Goal: Browse casually: Explore the website without a specific task or goal

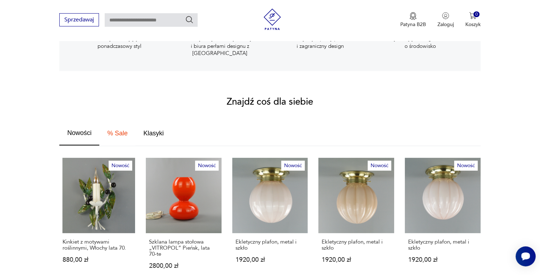
click at [116, 130] on span "% Sale" at bounding box center [117, 133] width 20 height 6
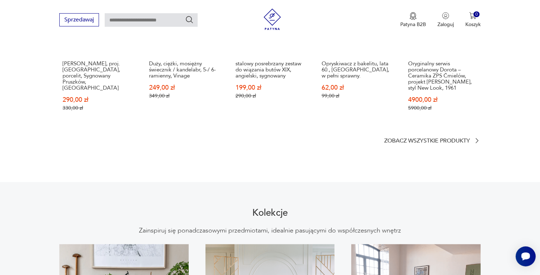
scroll to position [500, 0]
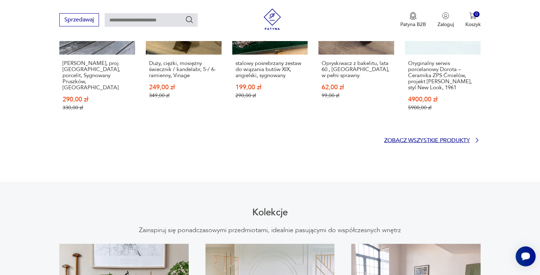
click at [429, 138] on p "Zobacz wszystkie produkty" at bounding box center [427, 140] width 86 height 5
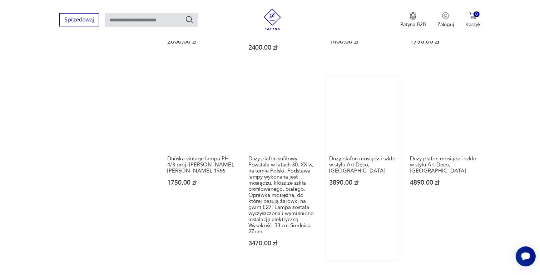
scroll to position [639, 0]
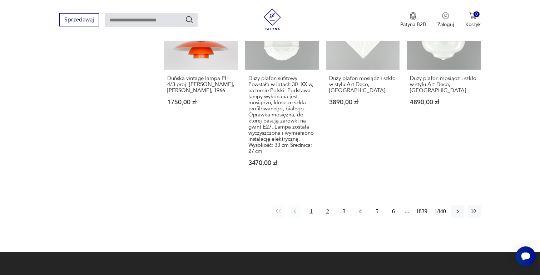
click at [326, 205] on button "2" at bounding box center [327, 211] width 13 height 13
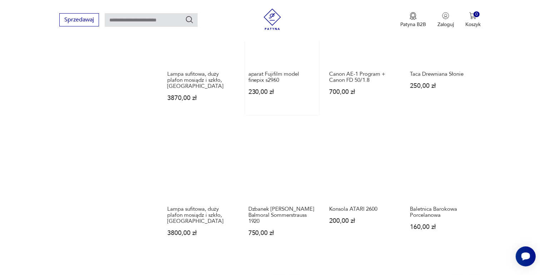
scroll to position [592, 0]
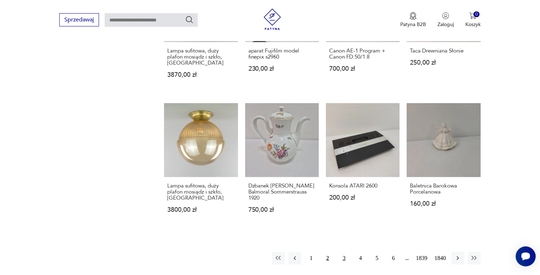
click at [343, 252] on button "3" at bounding box center [344, 258] width 13 height 13
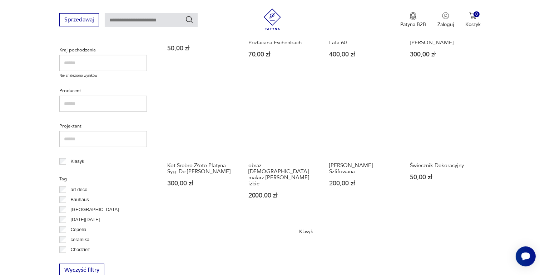
scroll to position [271, 0]
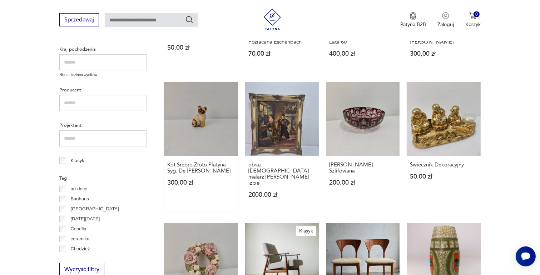
click at [199, 115] on link "Kot Srebro Złoto Platyna Syg. De [PERSON_NAME] 300,00 zł" at bounding box center [201, 146] width 74 height 129
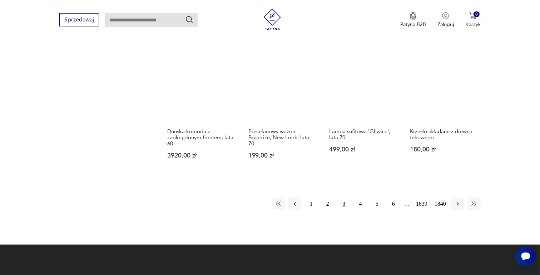
scroll to position [592, 0]
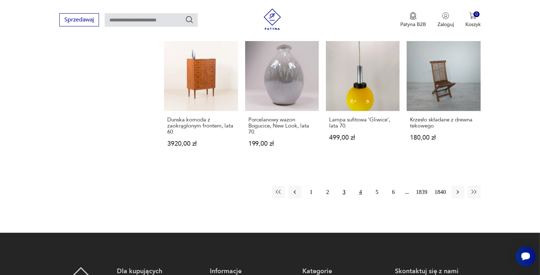
click at [360, 186] on button "4" at bounding box center [360, 192] width 13 height 13
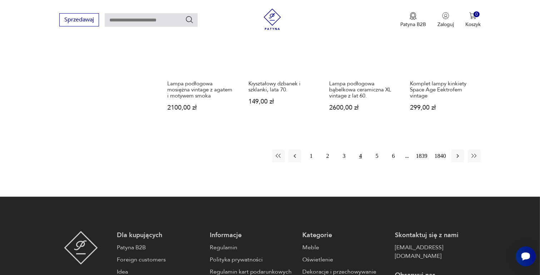
scroll to position [628, 0]
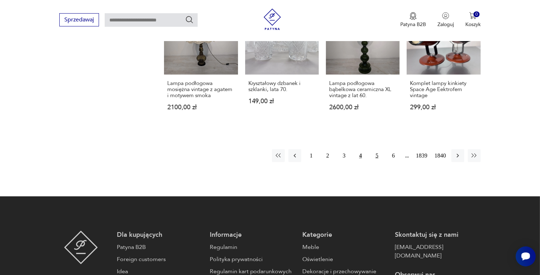
click at [376, 154] on button "5" at bounding box center [377, 155] width 13 height 13
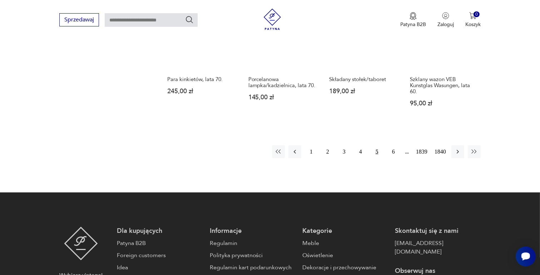
scroll to position [664, 0]
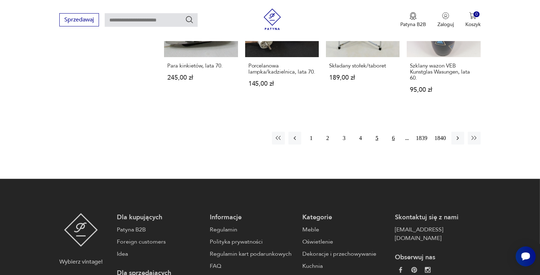
click at [393, 132] on button "6" at bounding box center [393, 138] width 13 height 13
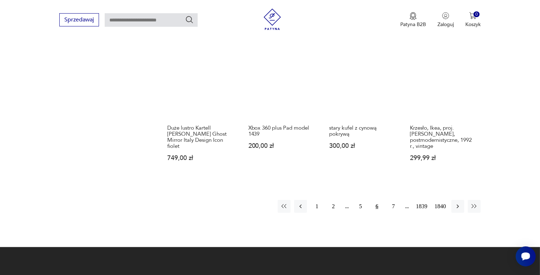
scroll to position [628, 0]
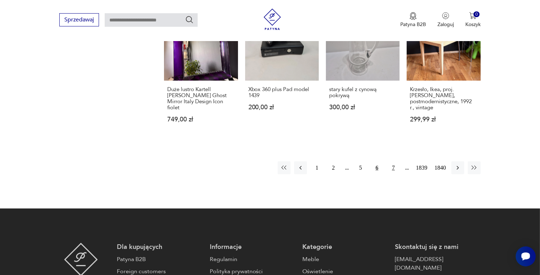
click at [393, 161] on button "7" at bounding box center [393, 167] width 13 height 13
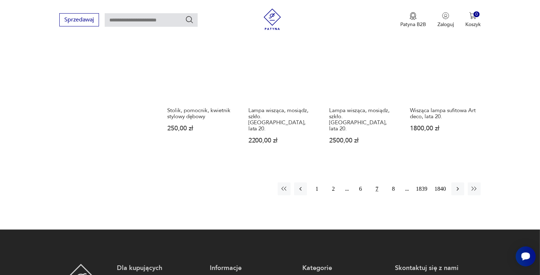
scroll to position [664, 0]
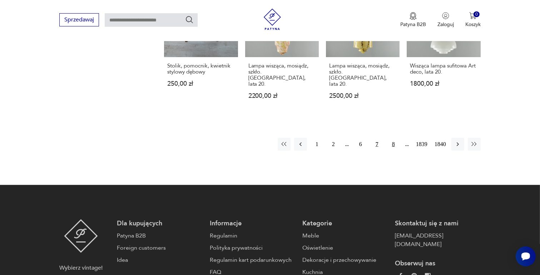
click at [393, 138] on button "8" at bounding box center [393, 144] width 13 height 13
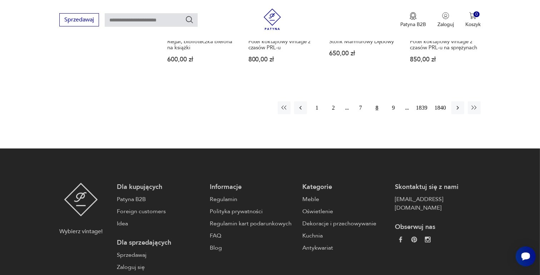
scroll to position [700, 0]
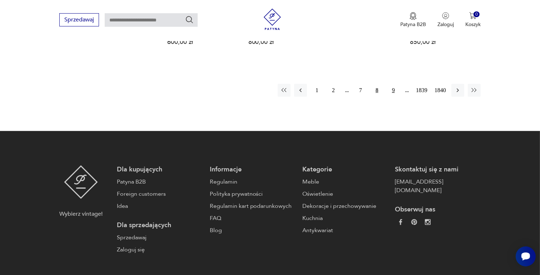
click at [392, 90] on button "9" at bounding box center [393, 90] width 13 height 13
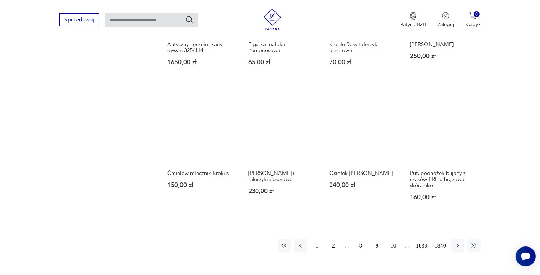
scroll to position [557, 0]
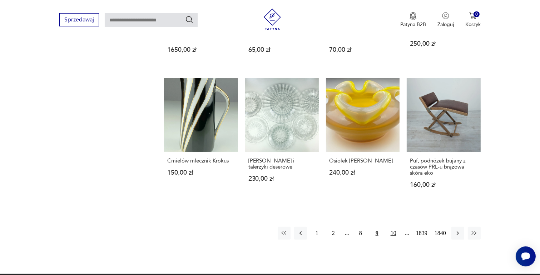
click at [393, 227] on button "10" at bounding box center [393, 233] width 13 height 13
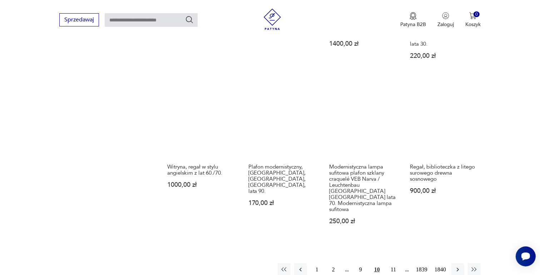
scroll to position [592, 0]
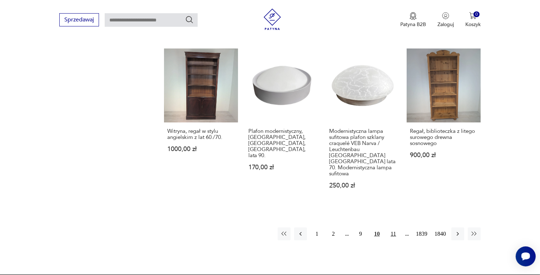
click at [393, 228] on button "11" at bounding box center [393, 234] width 13 height 13
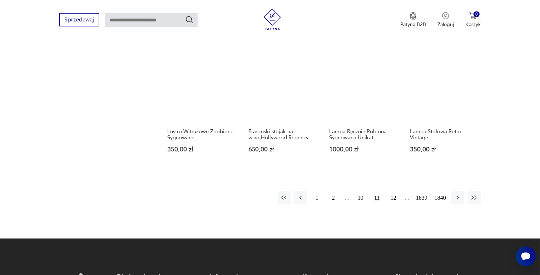
scroll to position [592, 0]
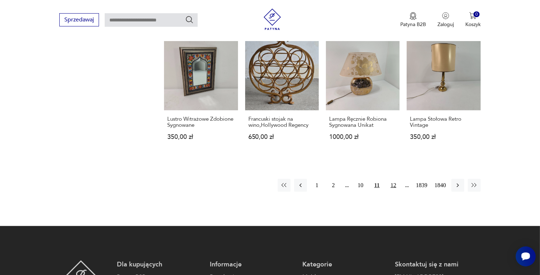
click at [394, 189] on button "12" at bounding box center [393, 185] width 13 height 13
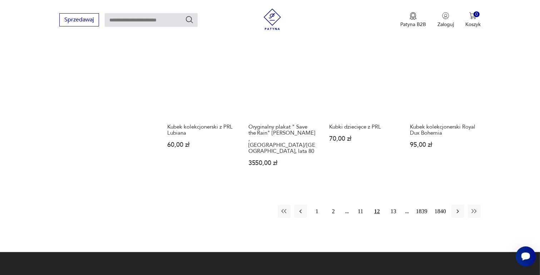
scroll to position [592, 0]
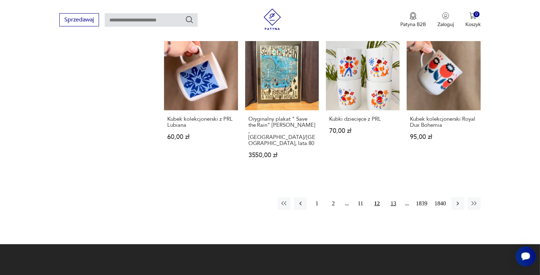
click at [393, 197] on button "13" at bounding box center [393, 203] width 13 height 13
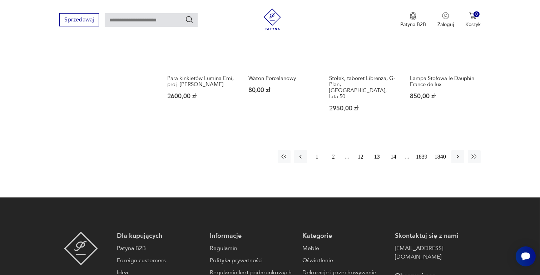
scroll to position [664, 0]
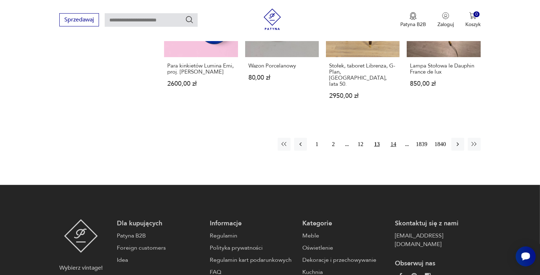
click at [392, 138] on button "14" at bounding box center [393, 144] width 13 height 13
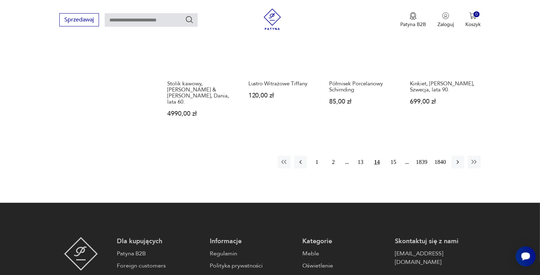
scroll to position [664, 0]
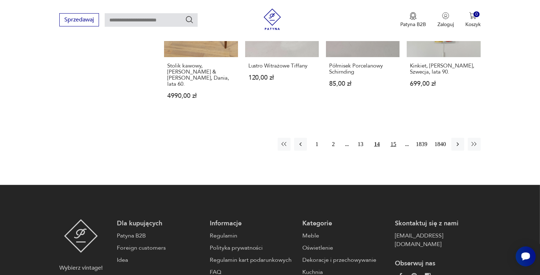
click at [392, 138] on button "15" at bounding box center [393, 144] width 13 height 13
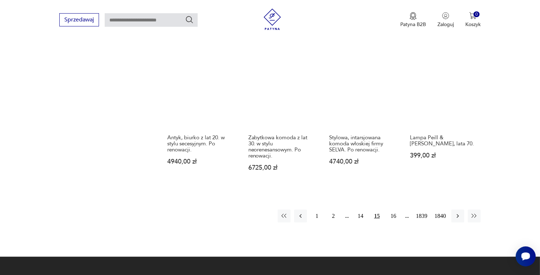
scroll to position [592, 0]
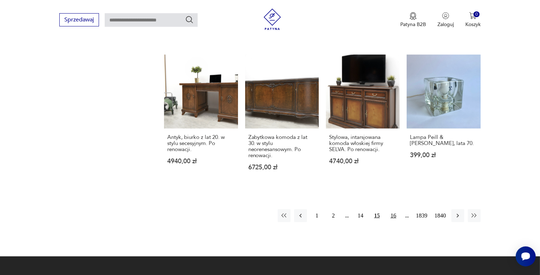
click at [393, 209] on button "16" at bounding box center [393, 215] width 13 height 13
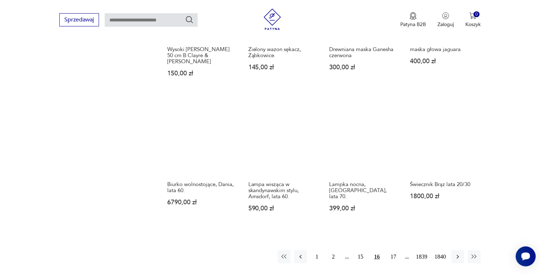
scroll to position [557, 0]
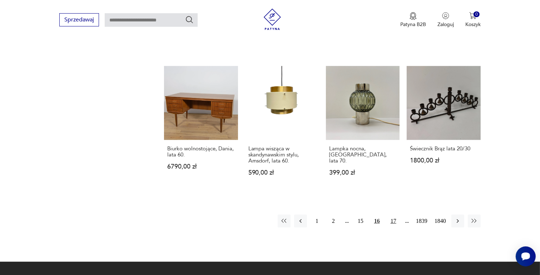
click at [395, 215] on button "17" at bounding box center [393, 221] width 13 height 13
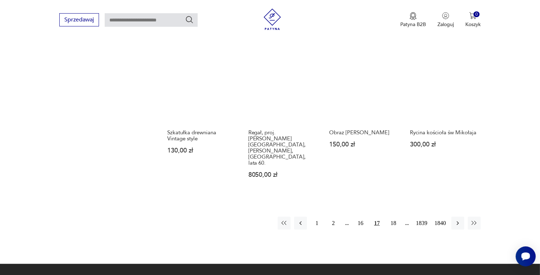
scroll to position [592, 0]
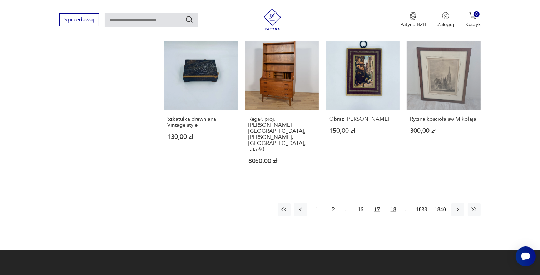
click at [394, 203] on button "18" at bounding box center [393, 209] width 13 height 13
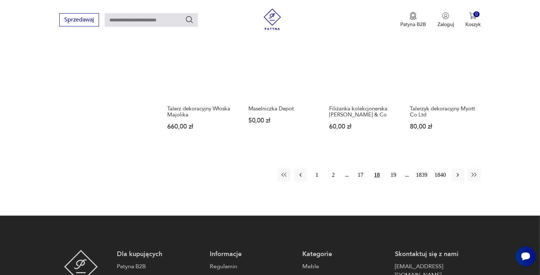
scroll to position [628, 0]
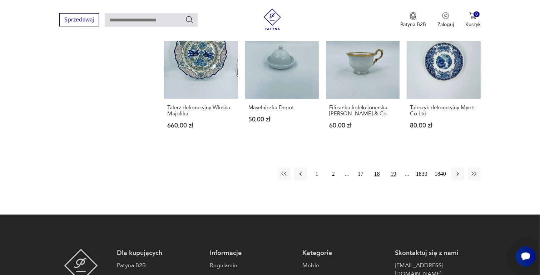
click at [394, 168] on button "19" at bounding box center [393, 174] width 13 height 13
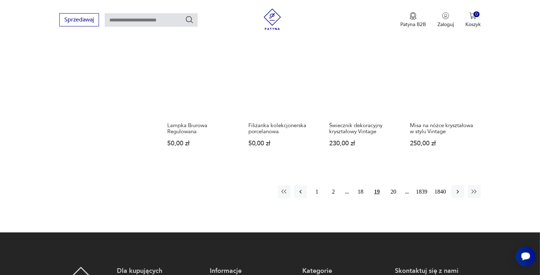
scroll to position [592, 0]
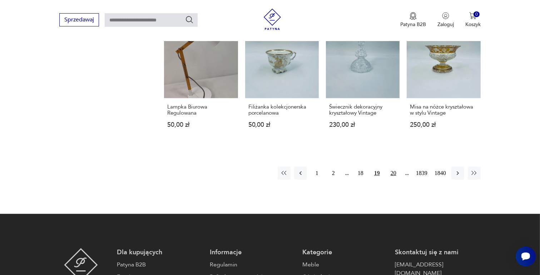
click at [392, 172] on button "20" at bounding box center [393, 173] width 13 height 13
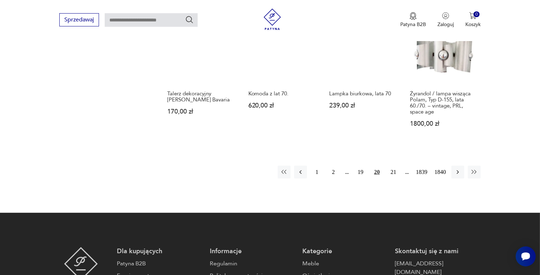
scroll to position [628, 0]
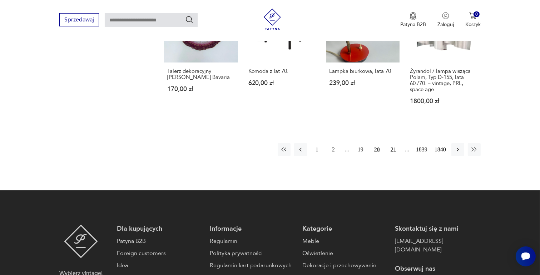
click at [393, 143] on button "21" at bounding box center [393, 149] width 13 height 13
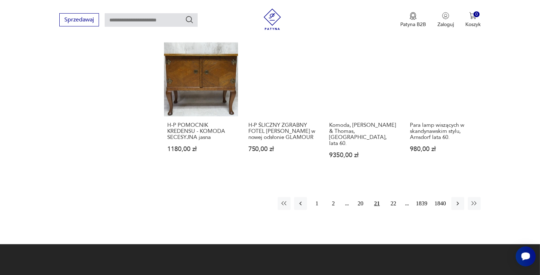
scroll to position [664, 0]
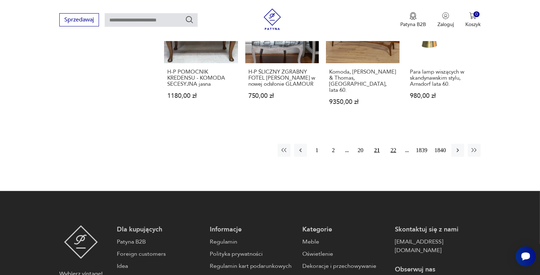
click at [392, 144] on button "22" at bounding box center [393, 150] width 13 height 13
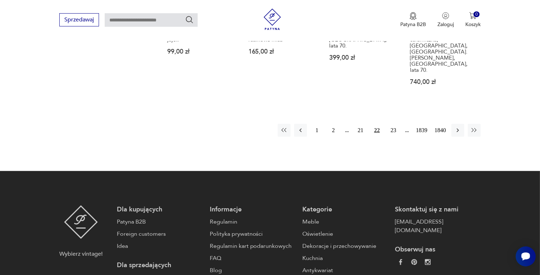
scroll to position [700, 0]
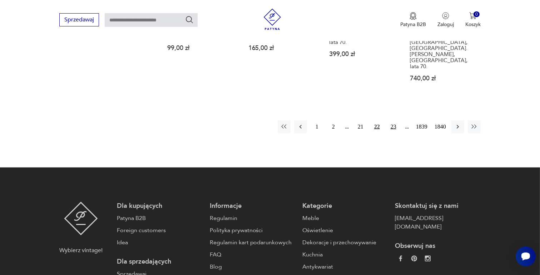
click at [393, 120] on button "23" at bounding box center [393, 126] width 13 height 13
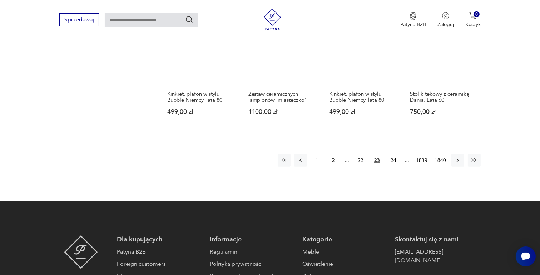
scroll to position [664, 0]
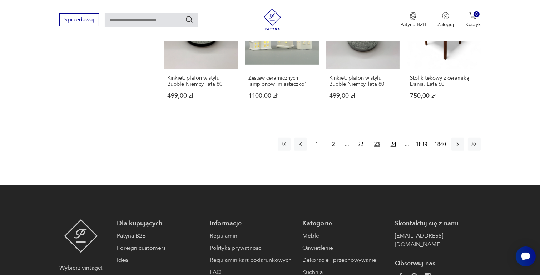
click at [395, 138] on button "24" at bounding box center [393, 144] width 13 height 13
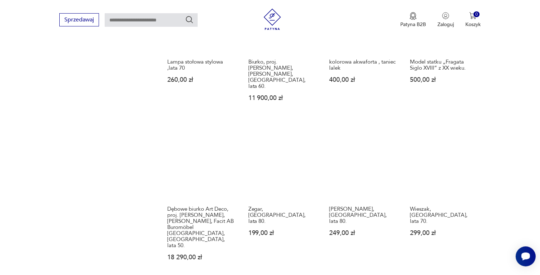
scroll to position [557, 0]
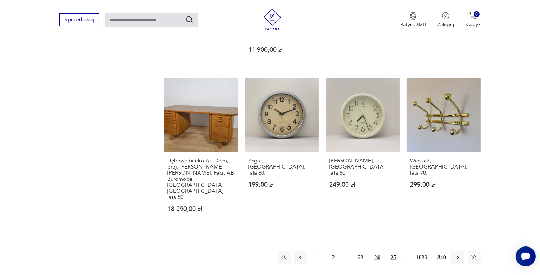
click at [393, 251] on button "25" at bounding box center [393, 257] width 13 height 13
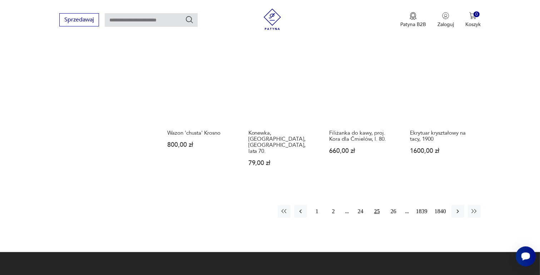
scroll to position [664, 0]
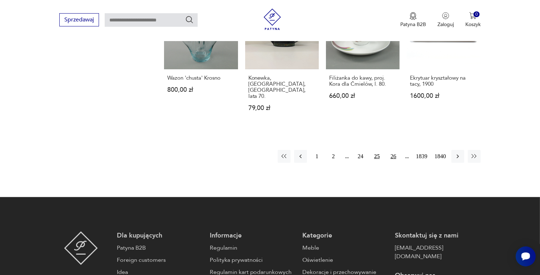
click at [394, 150] on button "26" at bounding box center [393, 156] width 13 height 13
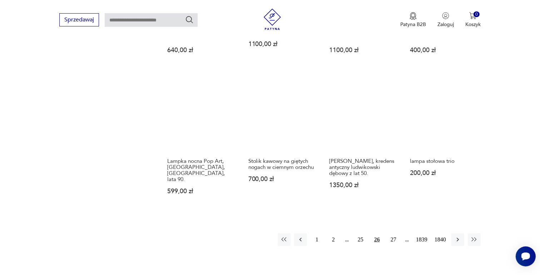
scroll to position [557, 0]
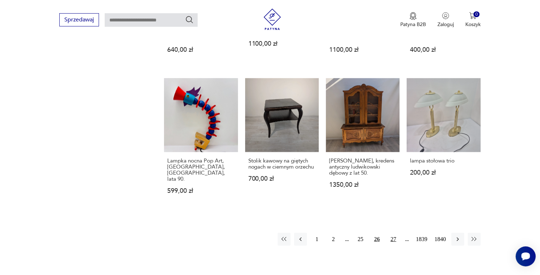
click at [394, 233] on button "27" at bounding box center [393, 239] width 13 height 13
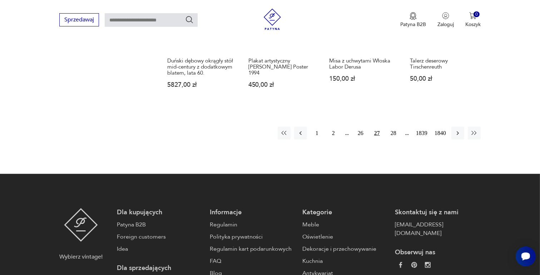
scroll to position [700, 0]
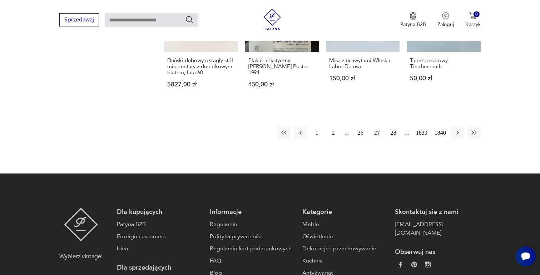
click at [394, 126] on button "28" at bounding box center [393, 132] width 13 height 13
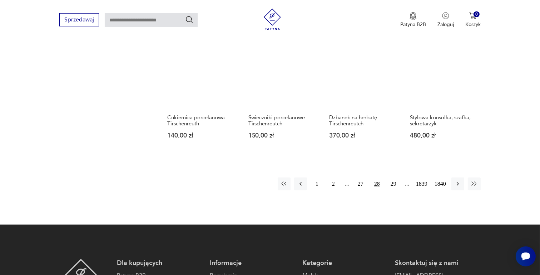
scroll to position [592, 0]
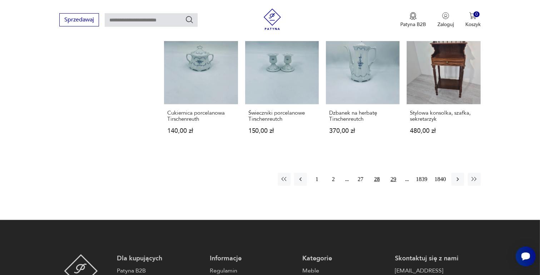
click at [394, 177] on button "29" at bounding box center [393, 179] width 13 height 13
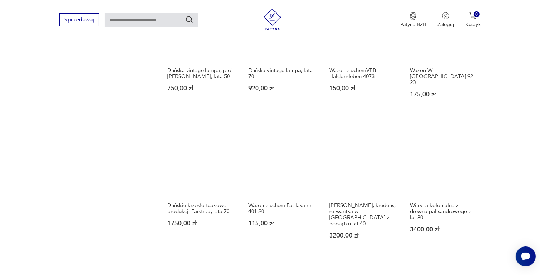
scroll to position [592, 0]
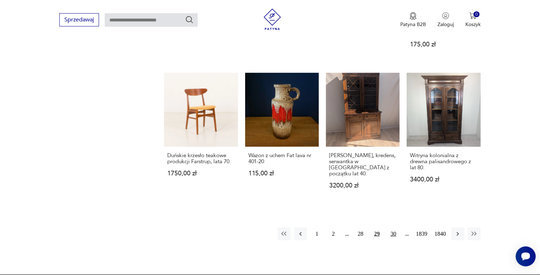
click at [394, 228] on button "30" at bounding box center [393, 234] width 13 height 13
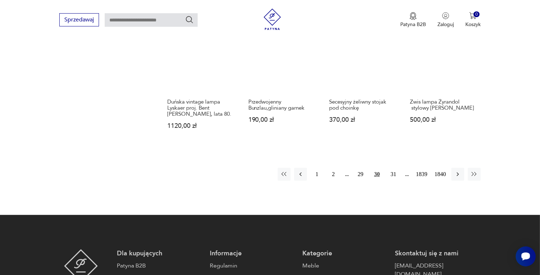
scroll to position [628, 0]
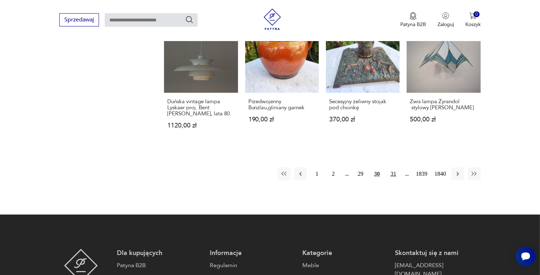
click at [393, 168] on button "31" at bounding box center [393, 174] width 13 height 13
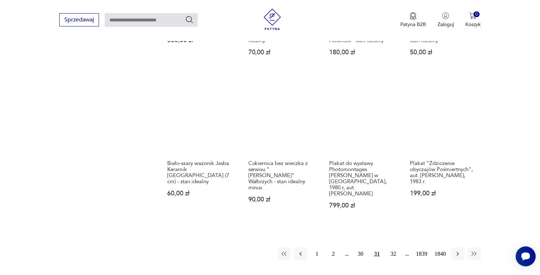
scroll to position [557, 0]
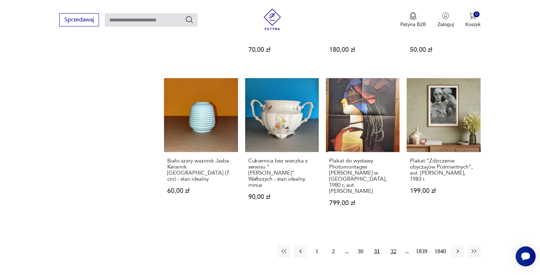
click at [394, 245] on button "32" at bounding box center [393, 251] width 13 height 13
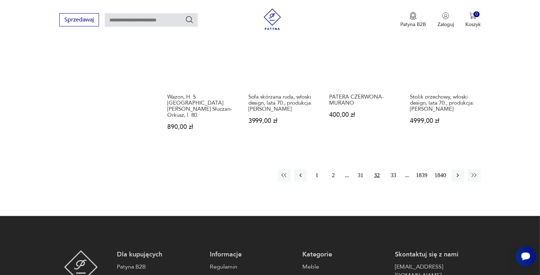
scroll to position [628, 0]
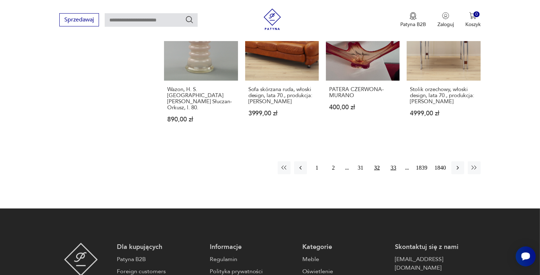
click at [394, 161] on button "33" at bounding box center [393, 167] width 13 height 13
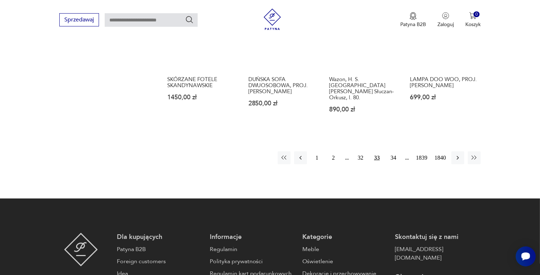
scroll to position [664, 0]
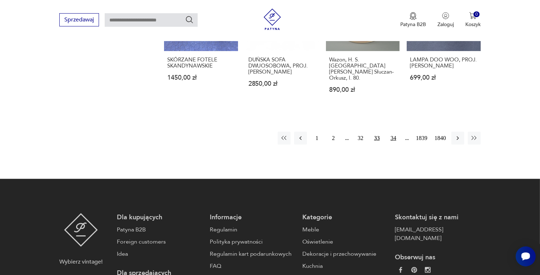
click at [394, 132] on button "34" at bounding box center [393, 138] width 13 height 13
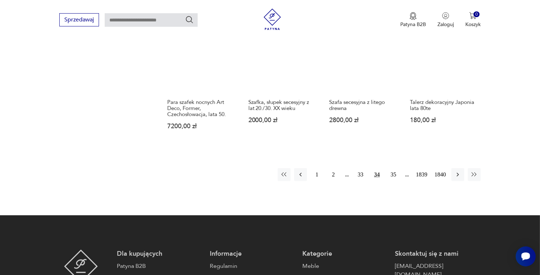
scroll to position [628, 0]
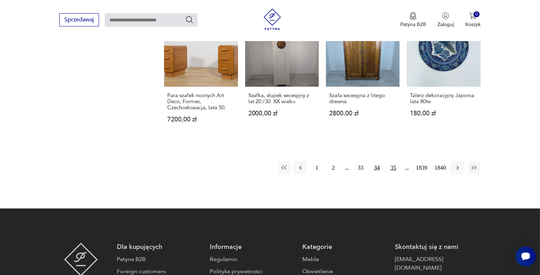
click at [393, 161] on button "35" at bounding box center [393, 167] width 13 height 13
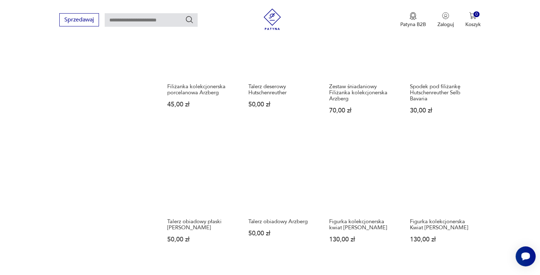
scroll to position [521, 0]
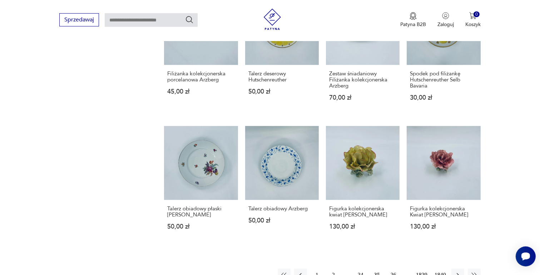
click at [392, 269] on button "36" at bounding box center [393, 275] width 13 height 13
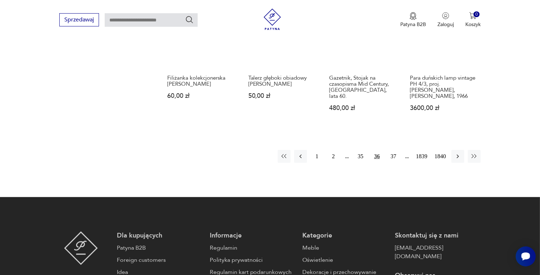
scroll to position [628, 0]
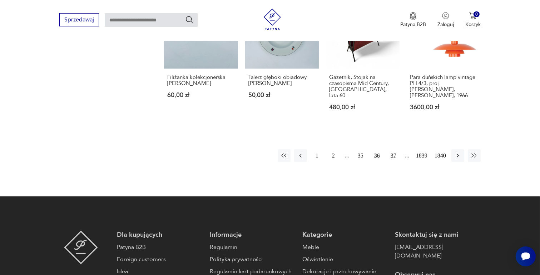
click at [393, 155] on button "37" at bounding box center [393, 155] width 13 height 13
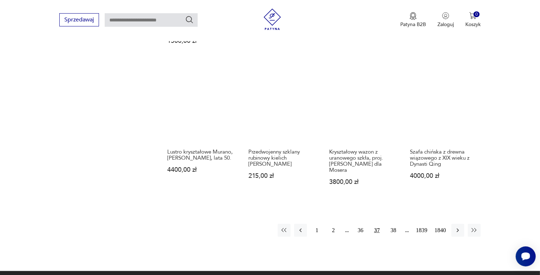
scroll to position [592, 0]
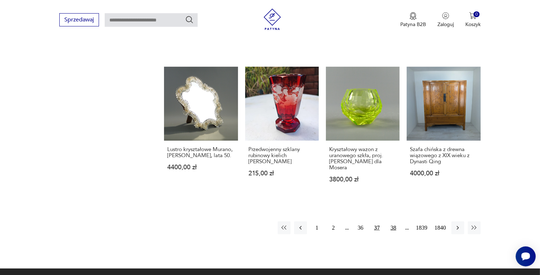
click at [392, 222] on button "38" at bounding box center [393, 228] width 13 height 13
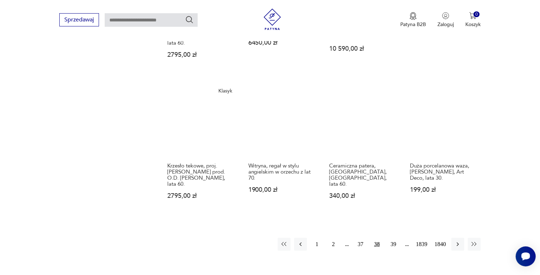
scroll to position [592, 0]
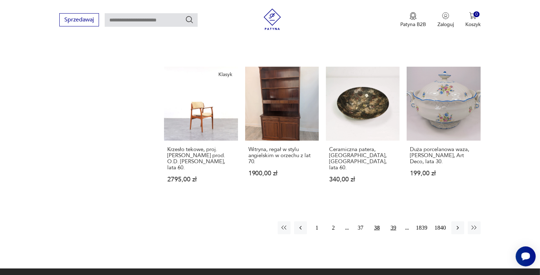
click at [394, 222] on button "39" at bounding box center [393, 228] width 13 height 13
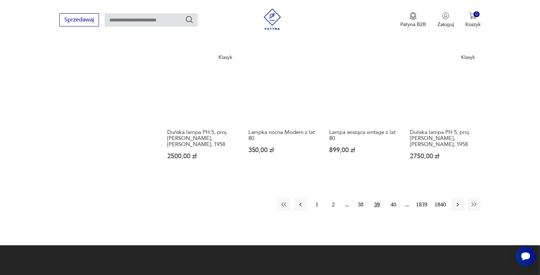
scroll to position [628, 0]
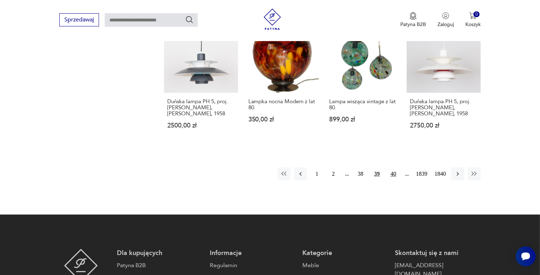
click at [394, 168] on button "40" at bounding box center [393, 174] width 13 height 13
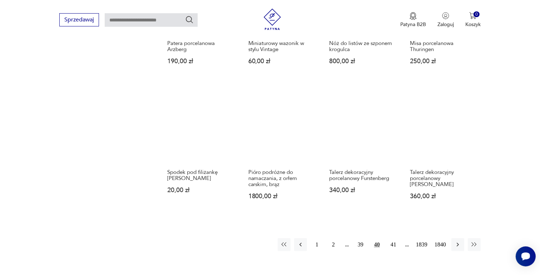
scroll to position [664, 0]
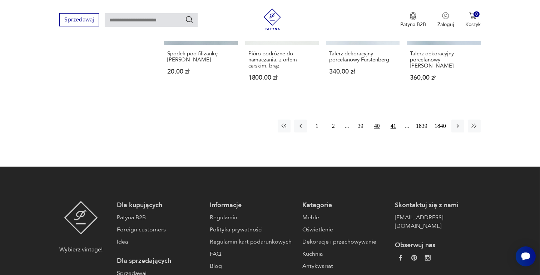
click at [392, 120] on button "41" at bounding box center [393, 126] width 13 height 13
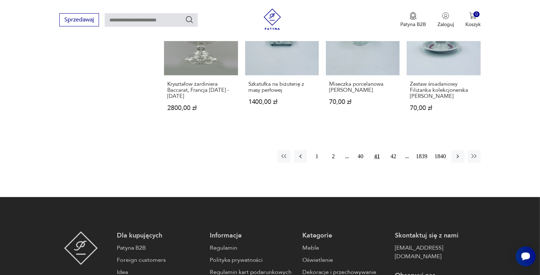
scroll to position [628, 0]
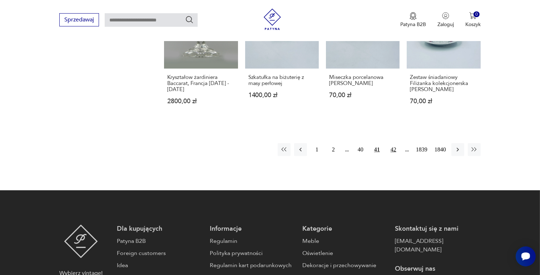
click at [392, 147] on button "42" at bounding box center [393, 149] width 13 height 13
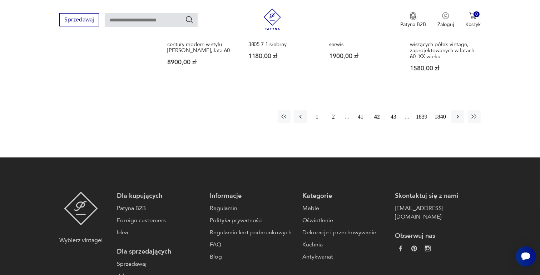
scroll to position [700, 0]
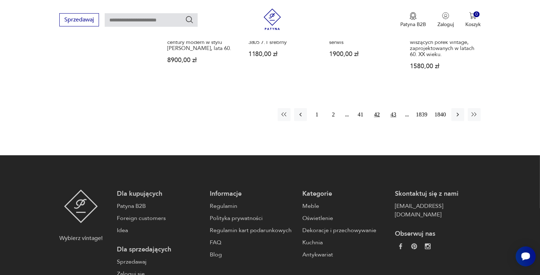
click at [393, 108] on button "43" at bounding box center [393, 114] width 13 height 13
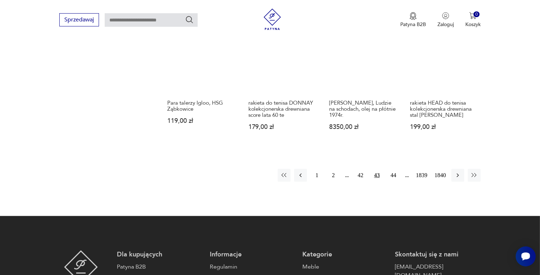
scroll to position [700, 0]
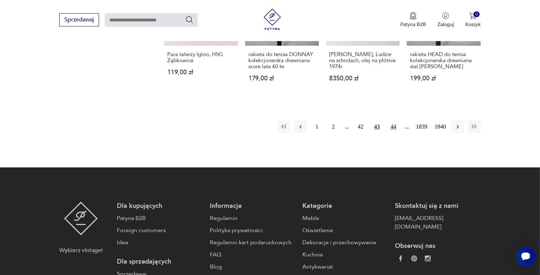
click at [394, 124] on button "44" at bounding box center [393, 126] width 13 height 13
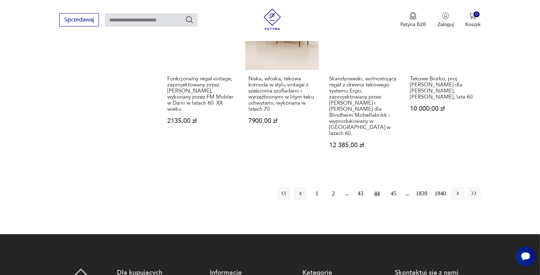
scroll to position [664, 0]
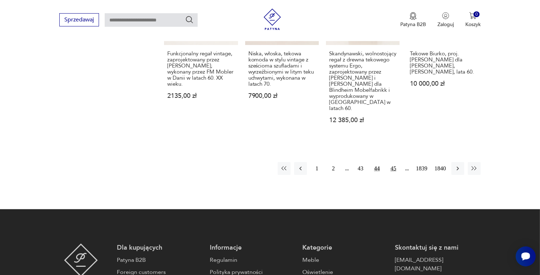
click at [393, 162] on button "45" at bounding box center [393, 168] width 13 height 13
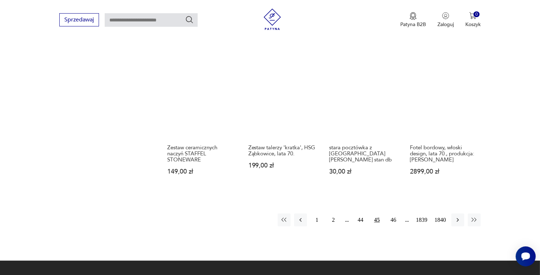
scroll to position [628, 0]
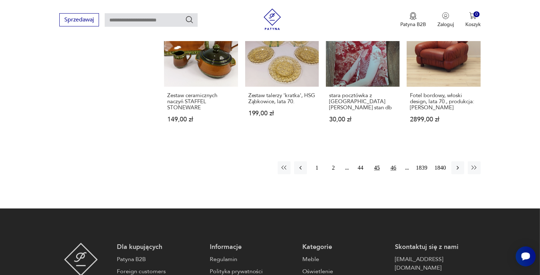
click at [393, 161] on button "46" at bounding box center [393, 167] width 13 height 13
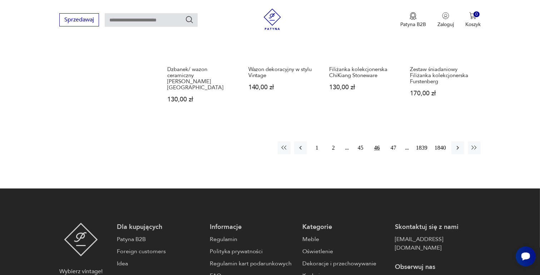
scroll to position [664, 0]
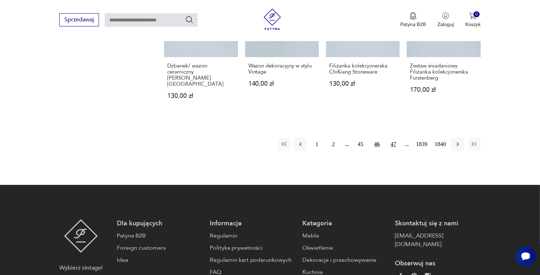
click at [393, 138] on button "47" at bounding box center [393, 144] width 13 height 13
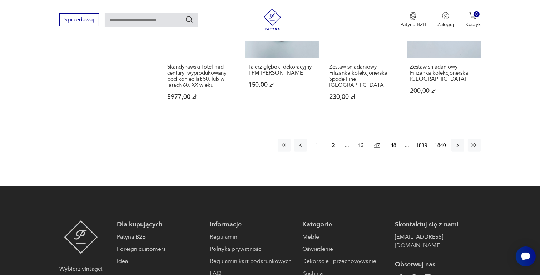
scroll to position [700, 0]
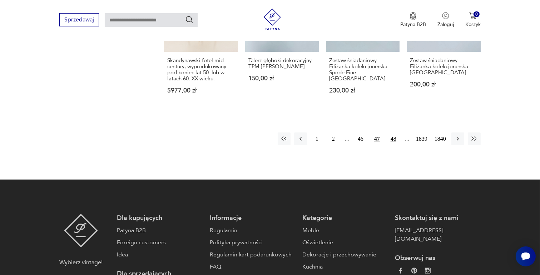
click at [394, 133] on button "48" at bounding box center [393, 139] width 13 height 13
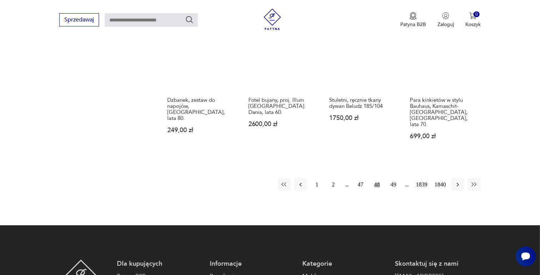
scroll to position [628, 0]
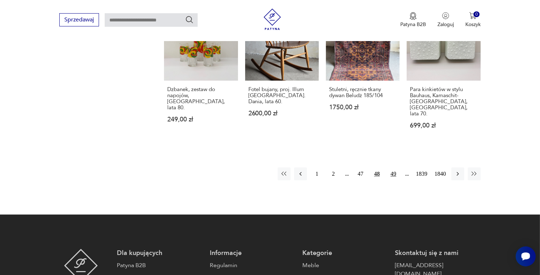
click at [394, 168] on button "49" at bounding box center [393, 174] width 13 height 13
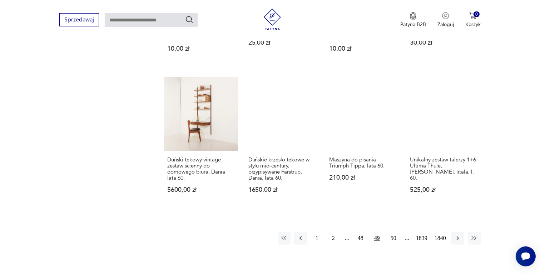
scroll to position [628, 0]
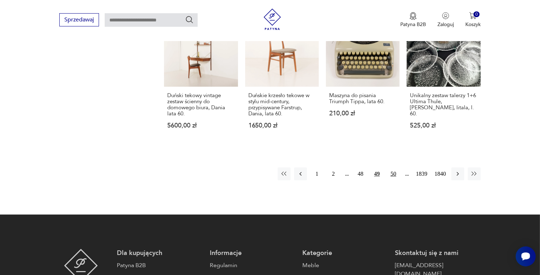
click at [394, 168] on button "50" at bounding box center [393, 174] width 13 height 13
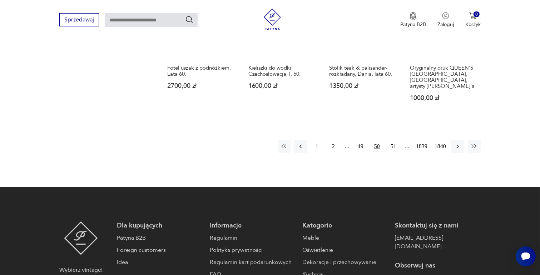
scroll to position [664, 0]
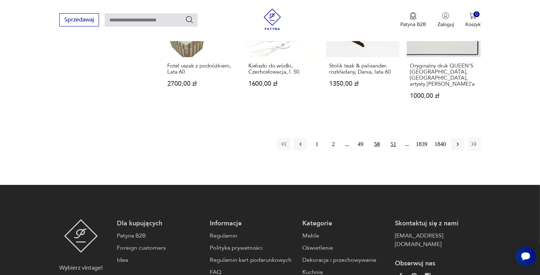
click at [394, 138] on button "51" at bounding box center [393, 144] width 13 height 13
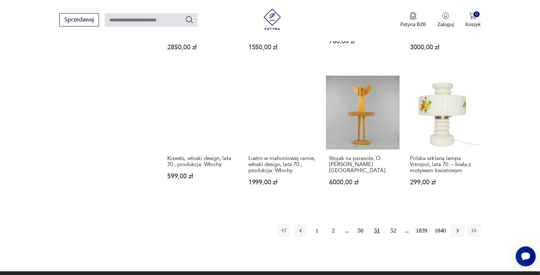
scroll to position [592, 0]
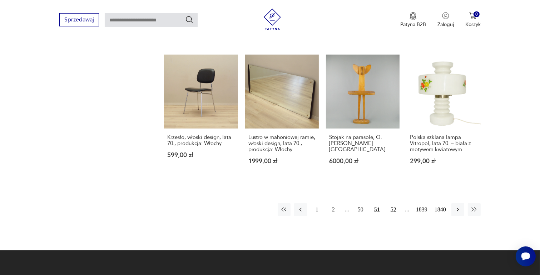
click at [392, 203] on button "52" at bounding box center [393, 209] width 13 height 13
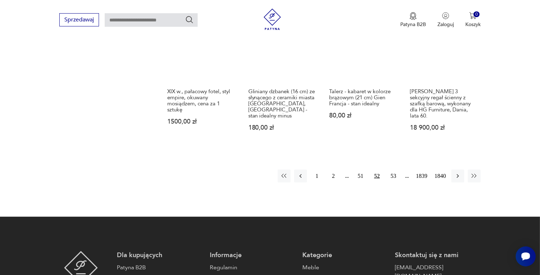
scroll to position [664, 0]
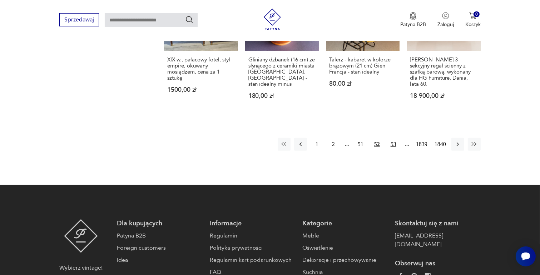
click at [394, 138] on button "53" at bounding box center [393, 144] width 13 height 13
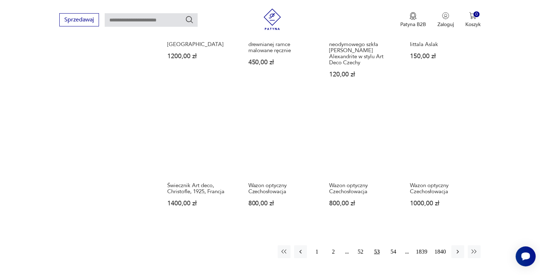
scroll to position [557, 0]
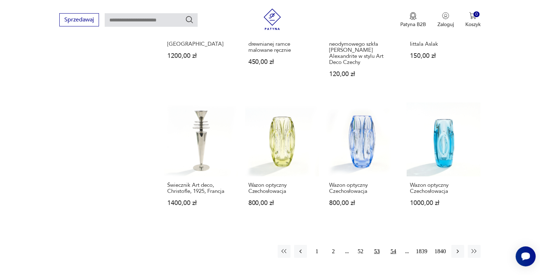
click at [394, 245] on button "54" at bounding box center [393, 251] width 13 height 13
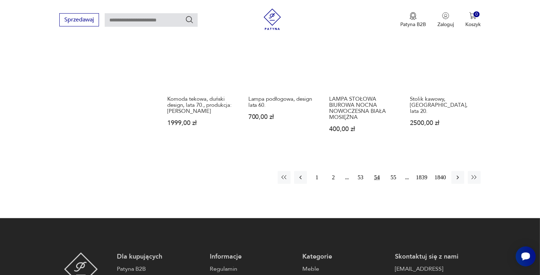
scroll to position [628, 0]
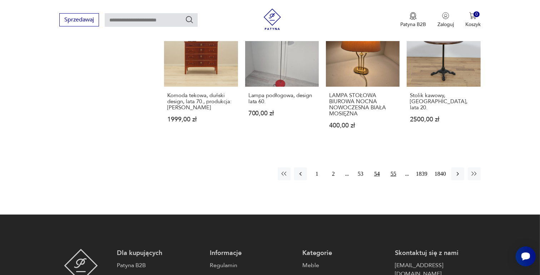
click at [393, 168] on button "55" at bounding box center [393, 174] width 13 height 13
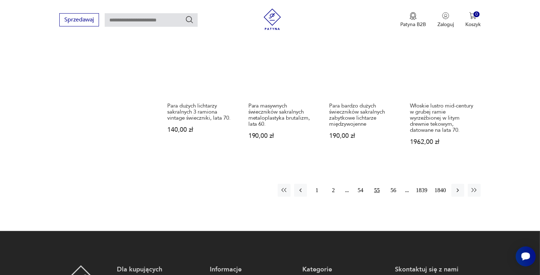
scroll to position [664, 0]
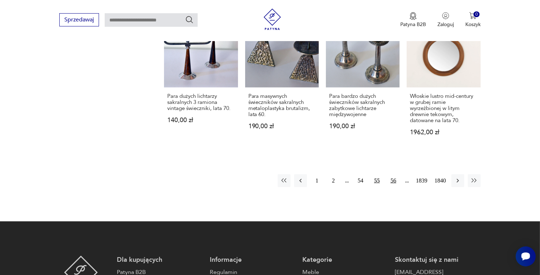
click at [393, 174] on button "56" at bounding box center [393, 180] width 13 height 13
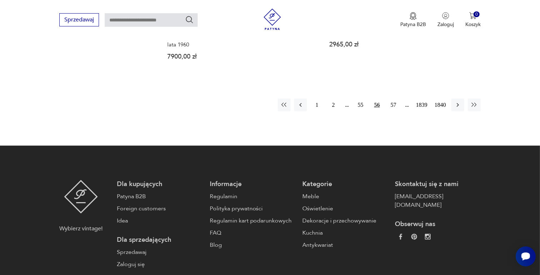
scroll to position [735, 0]
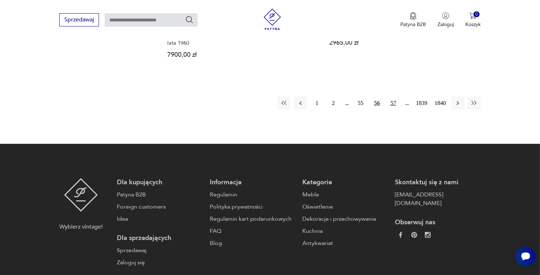
click at [394, 97] on button "57" at bounding box center [393, 103] width 13 height 13
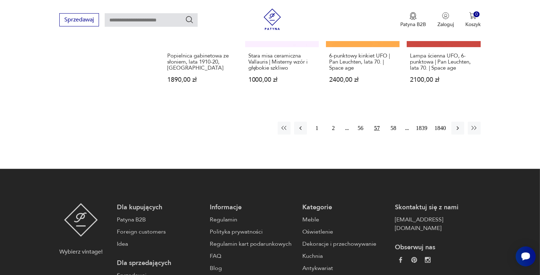
scroll to position [664, 0]
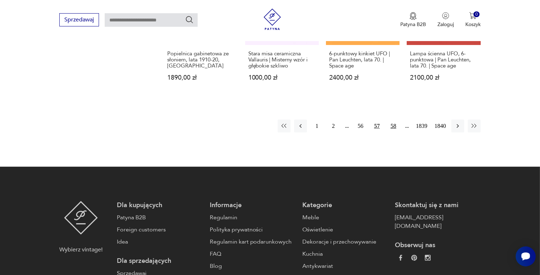
click at [393, 120] on button "58" at bounding box center [393, 126] width 13 height 13
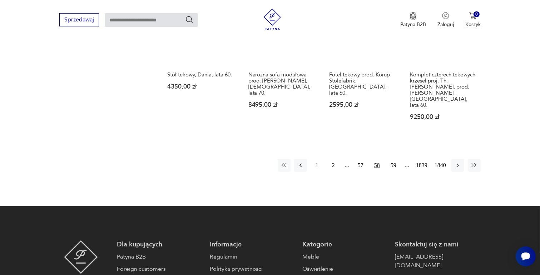
scroll to position [664, 0]
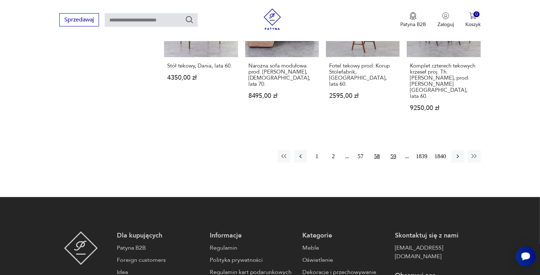
click at [392, 150] on button "59" at bounding box center [393, 156] width 13 height 13
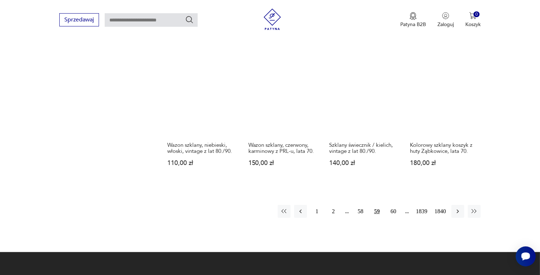
scroll to position [592, 0]
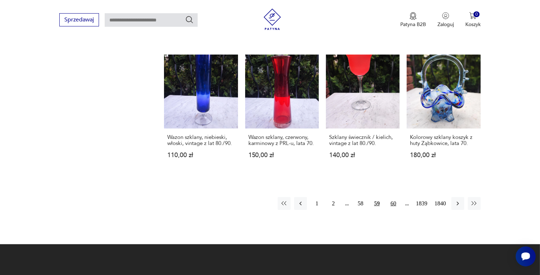
click at [392, 197] on button "60" at bounding box center [393, 203] width 13 height 13
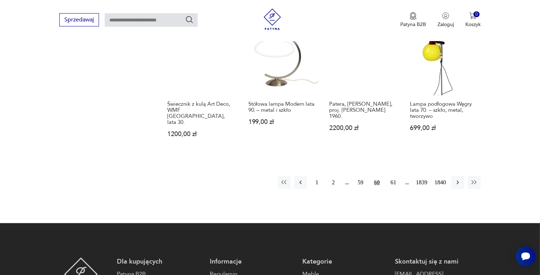
scroll to position [628, 0]
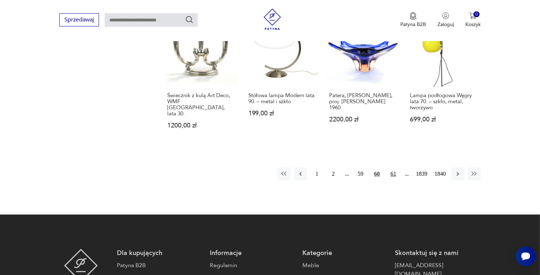
click at [393, 168] on button "61" at bounding box center [393, 174] width 13 height 13
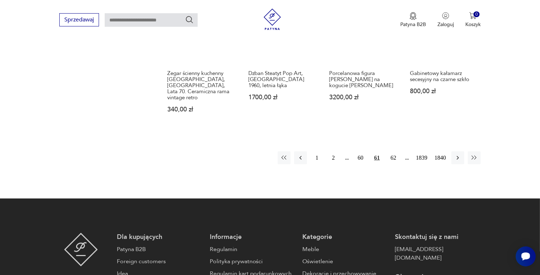
scroll to position [664, 0]
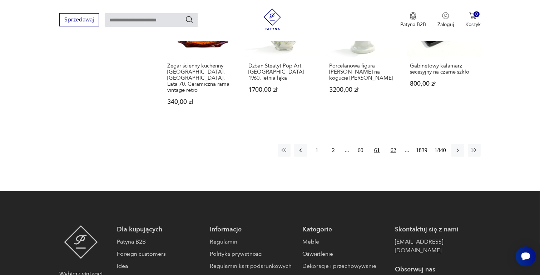
click at [392, 144] on button "62" at bounding box center [393, 150] width 13 height 13
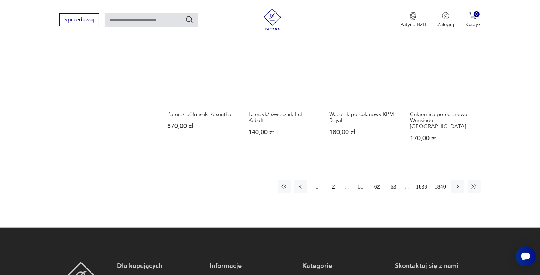
scroll to position [628, 0]
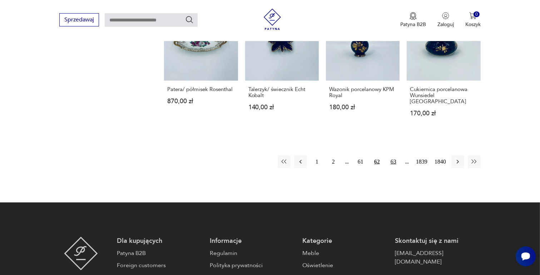
click at [392, 160] on button "63" at bounding box center [393, 161] width 13 height 13
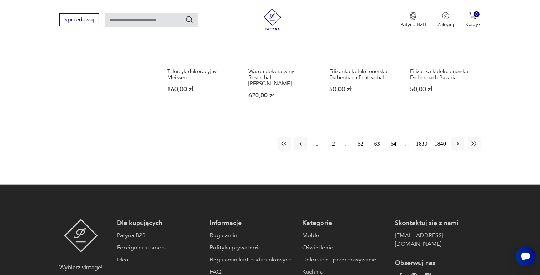
scroll to position [664, 0]
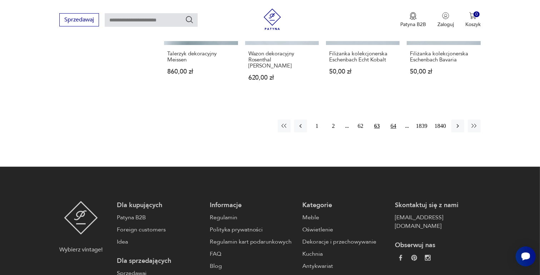
click at [394, 120] on button "64" at bounding box center [393, 126] width 13 height 13
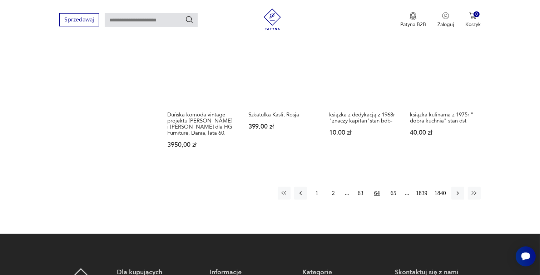
scroll to position [592, 0]
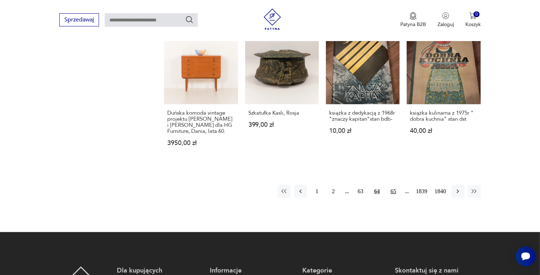
click at [393, 185] on button "65" at bounding box center [393, 191] width 13 height 13
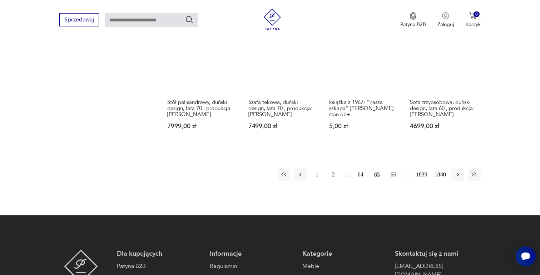
scroll to position [628, 0]
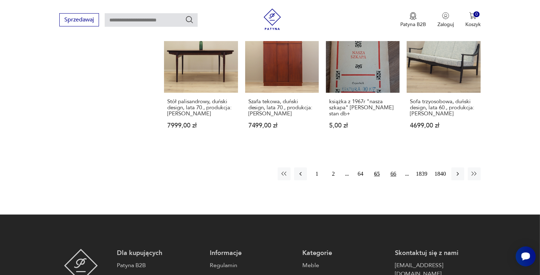
click at [393, 168] on button "66" at bounding box center [393, 174] width 13 height 13
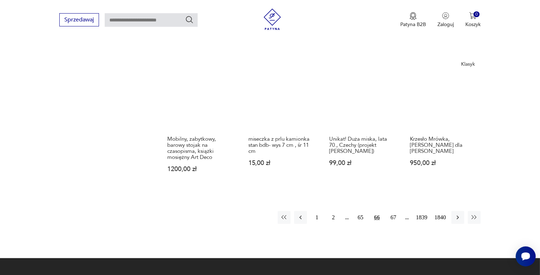
scroll to position [592, 0]
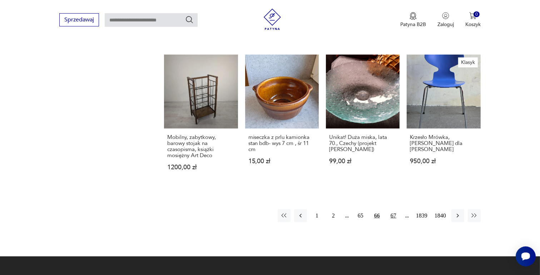
click at [393, 209] on button "67" at bounding box center [393, 215] width 13 height 13
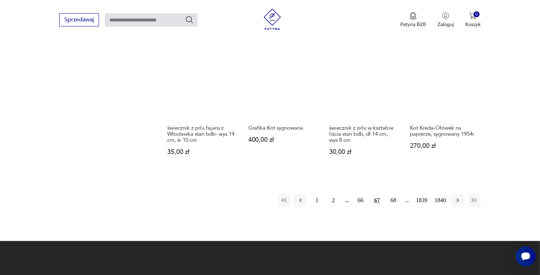
scroll to position [628, 0]
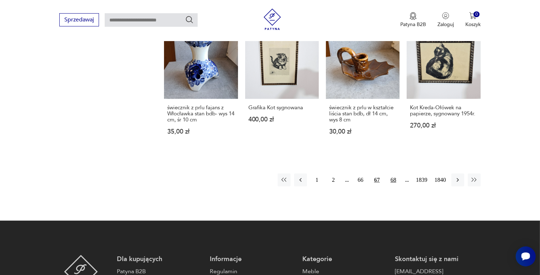
click at [393, 174] on button "68" at bounding box center [393, 180] width 13 height 13
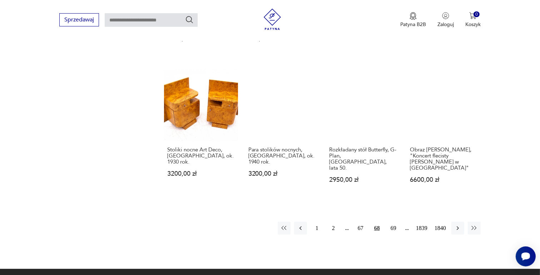
scroll to position [628, 0]
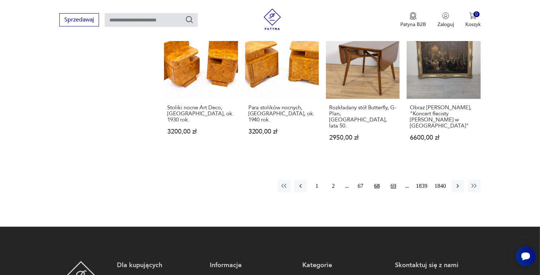
click at [394, 180] on button "69" at bounding box center [393, 186] width 13 height 13
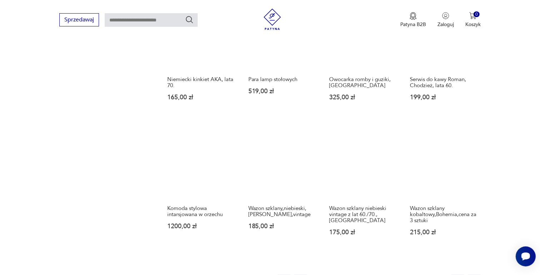
scroll to position [592, 0]
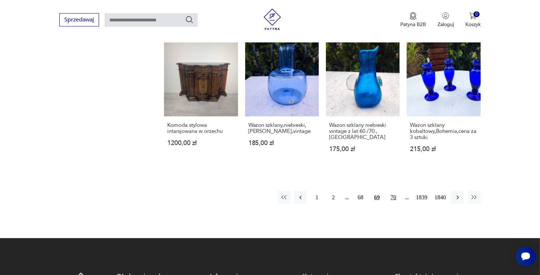
click at [393, 191] on button "70" at bounding box center [393, 197] width 13 height 13
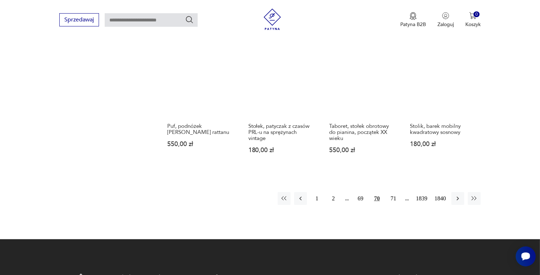
scroll to position [592, 0]
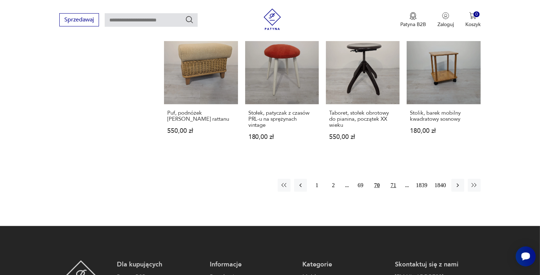
click at [394, 184] on button "71" at bounding box center [393, 185] width 13 height 13
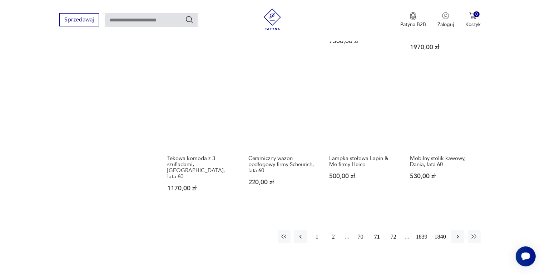
scroll to position [592, 0]
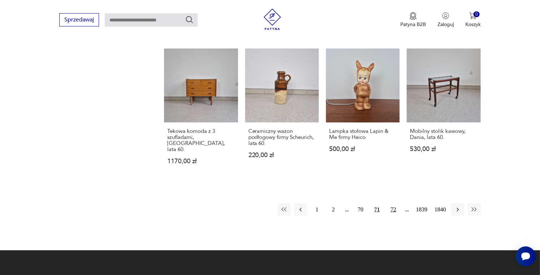
click at [393, 203] on button "72" at bounding box center [393, 209] width 13 height 13
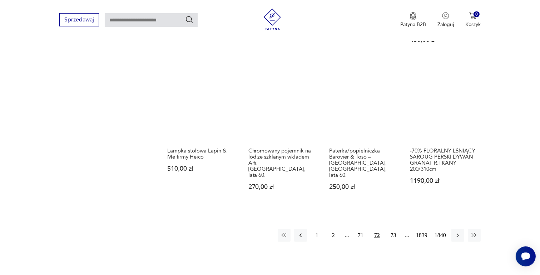
scroll to position [592, 0]
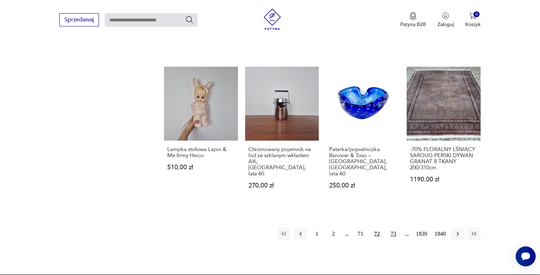
click at [395, 228] on button "73" at bounding box center [393, 234] width 13 height 13
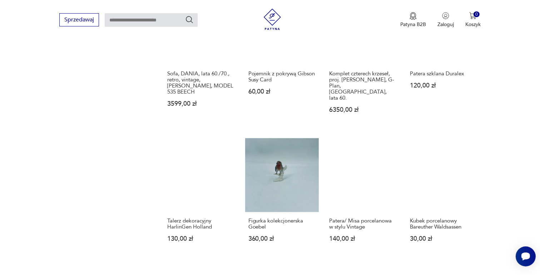
scroll to position [557, 0]
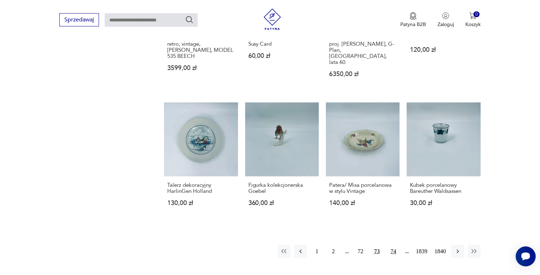
click at [393, 245] on button "74" at bounding box center [393, 251] width 13 height 13
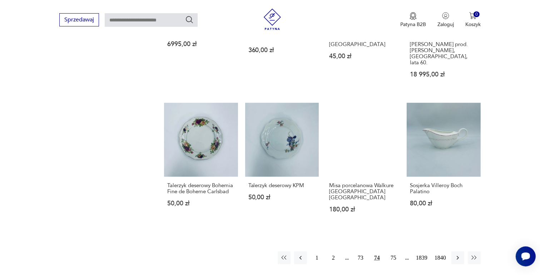
scroll to position [557, 0]
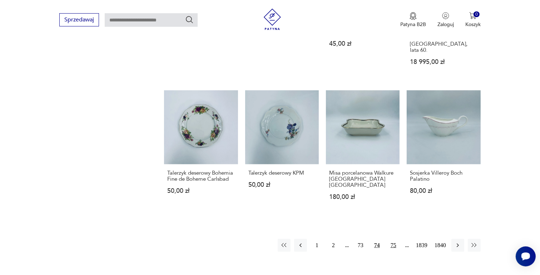
click at [394, 239] on button "75" at bounding box center [393, 245] width 13 height 13
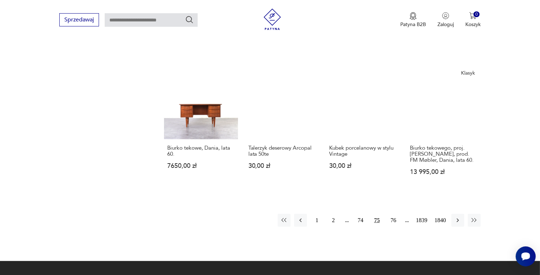
scroll to position [592, 0]
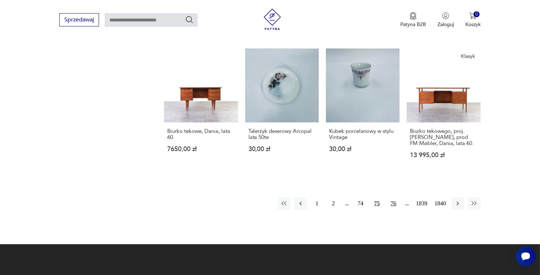
click at [395, 197] on button "76" at bounding box center [393, 203] width 13 height 13
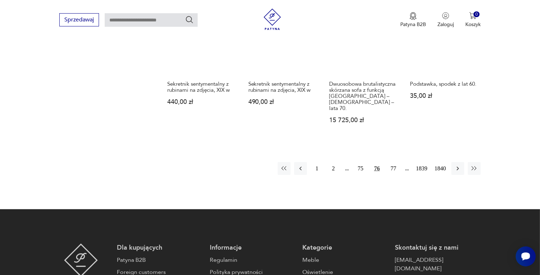
scroll to position [628, 0]
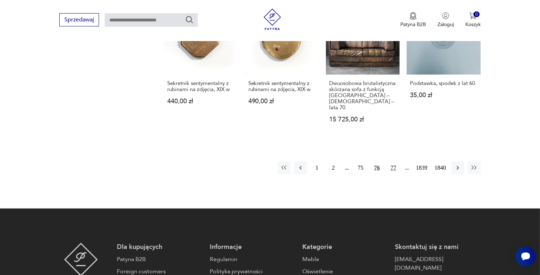
click at [393, 161] on button "77" at bounding box center [393, 167] width 13 height 13
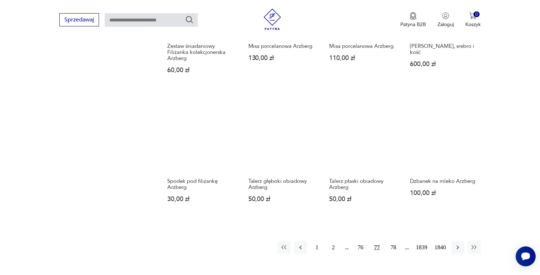
scroll to position [557, 0]
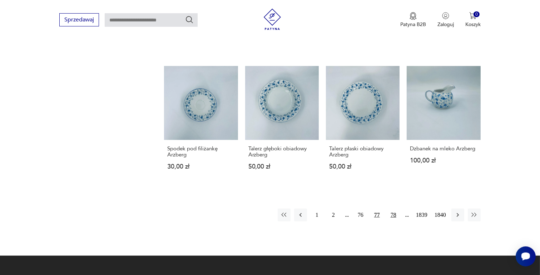
click at [393, 209] on button "78" at bounding box center [393, 215] width 13 height 13
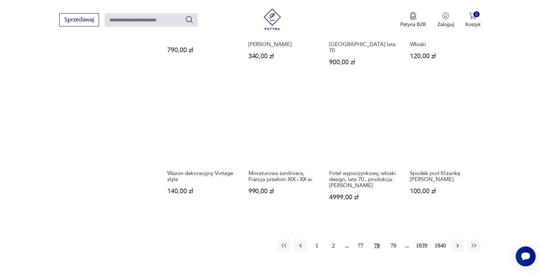
scroll to position [557, 0]
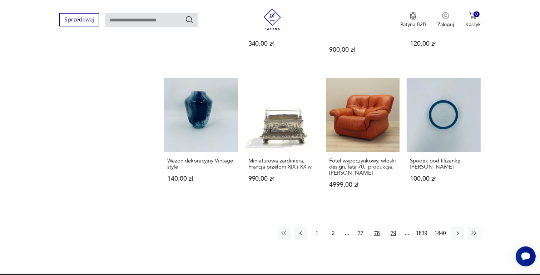
click at [393, 227] on button "79" at bounding box center [393, 233] width 13 height 13
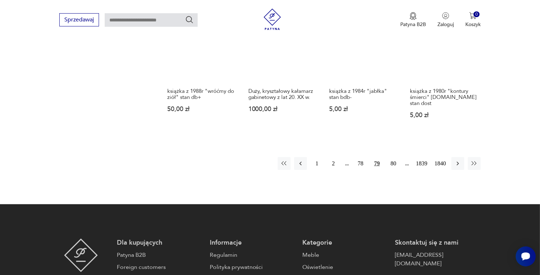
scroll to position [628, 0]
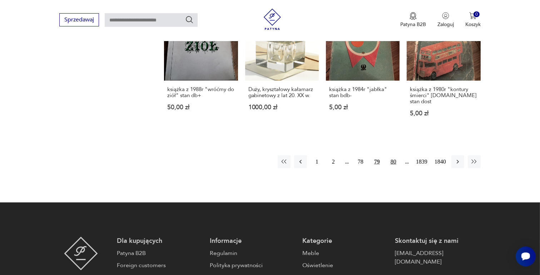
click at [394, 155] on button "80" at bounding box center [393, 161] width 13 height 13
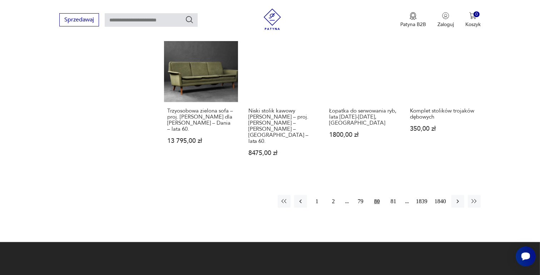
scroll to position [628, 0]
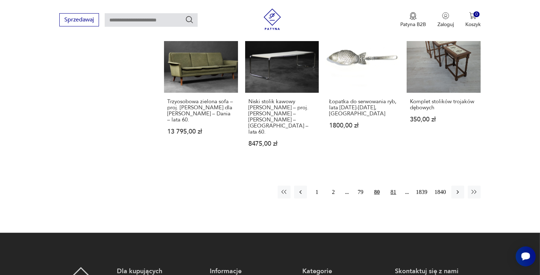
click at [392, 186] on button "81" at bounding box center [393, 192] width 13 height 13
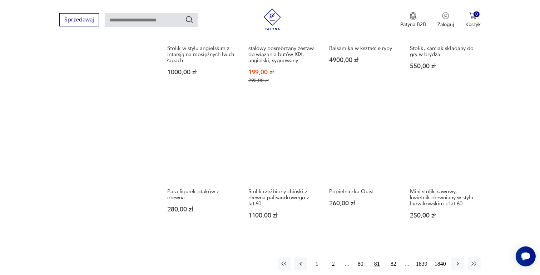
scroll to position [592, 0]
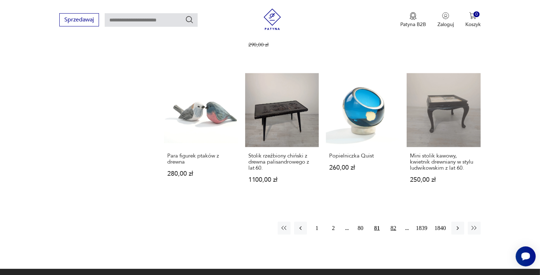
click at [394, 222] on button "82" at bounding box center [393, 228] width 13 height 13
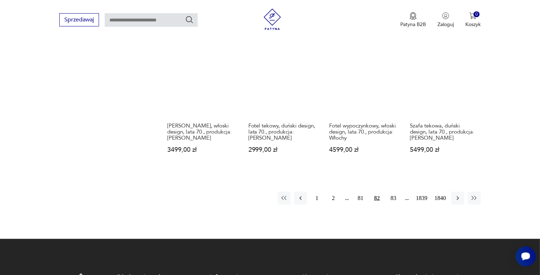
scroll to position [628, 0]
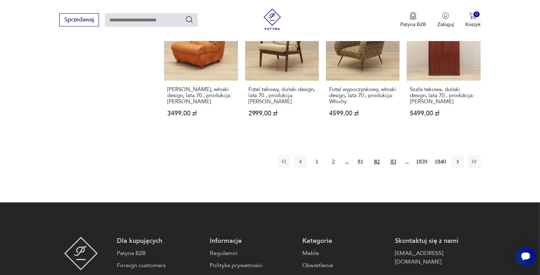
click at [394, 159] on button "83" at bounding box center [393, 161] width 13 height 13
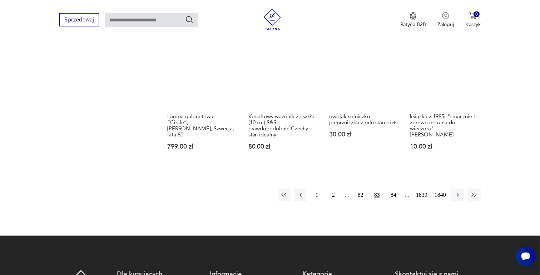
scroll to position [628, 0]
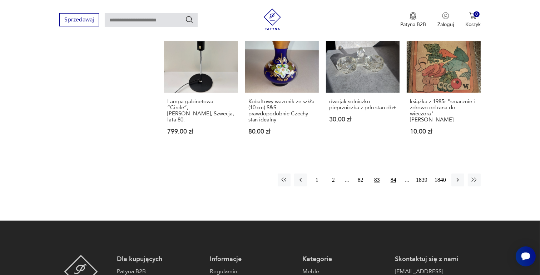
click at [394, 174] on button "84" at bounding box center [393, 180] width 13 height 13
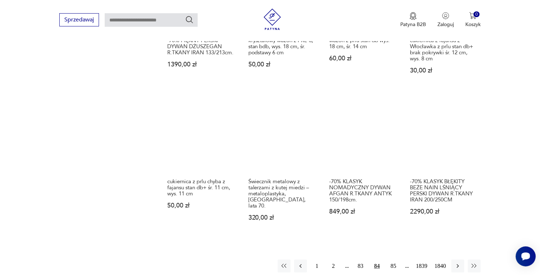
scroll to position [557, 0]
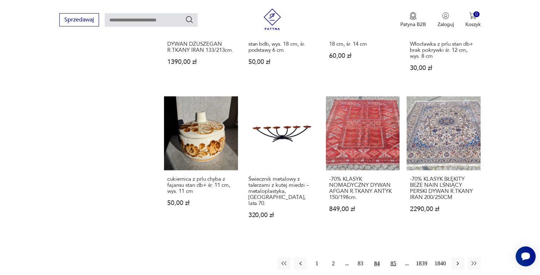
click at [394, 257] on button "85" at bounding box center [393, 263] width 13 height 13
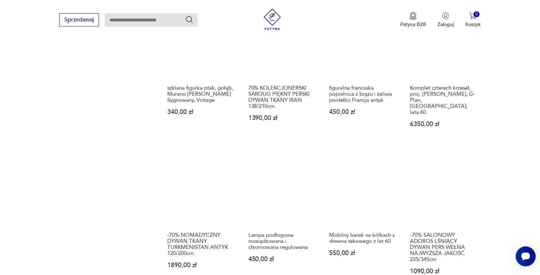
scroll to position [557, 0]
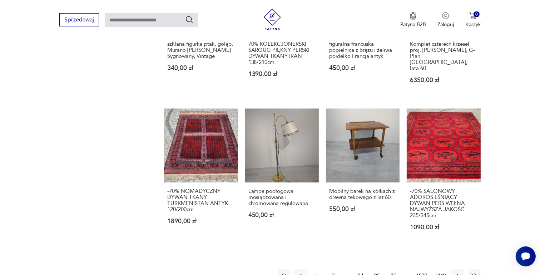
click at [395, 269] on button "86" at bounding box center [393, 275] width 13 height 13
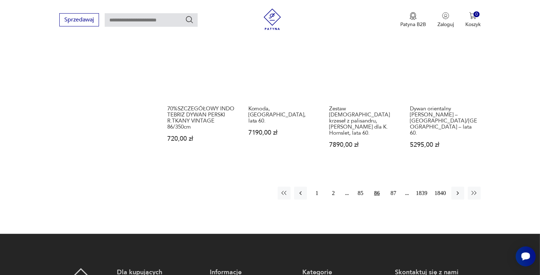
scroll to position [628, 0]
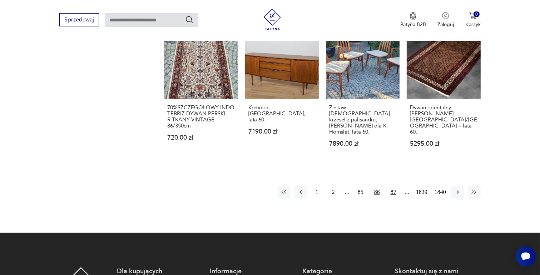
click at [393, 186] on button "87" at bounding box center [393, 192] width 13 height 13
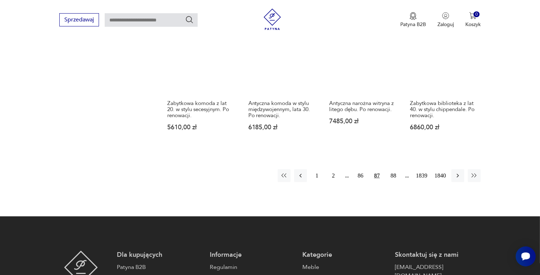
scroll to position [664, 0]
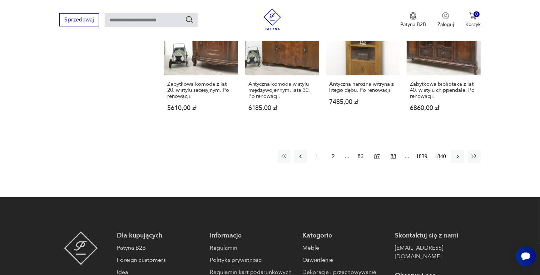
click at [392, 156] on button "88" at bounding box center [393, 156] width 13 height 13
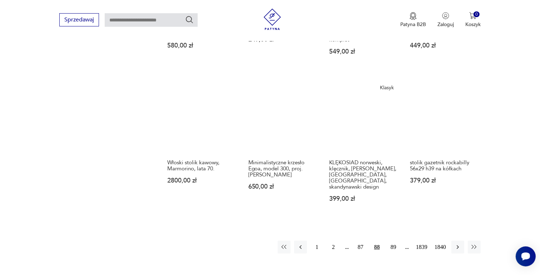
scroll to position [628, 0]
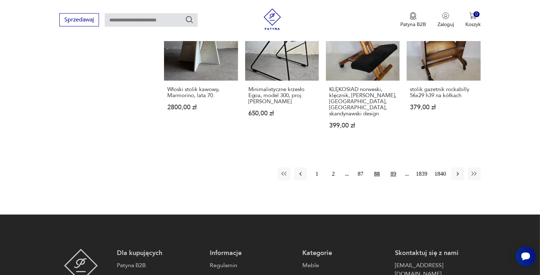
click at [395, 168] on button "89" at bounding box center [393, 174] width 13 height 13
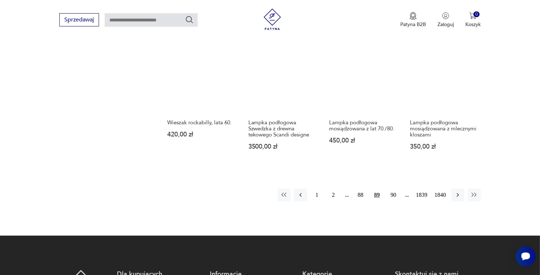
scroll to position [664, 0]
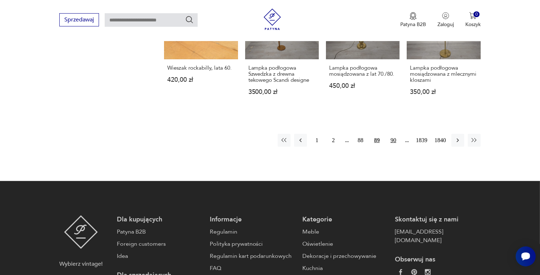
click at [393, 134] on button "90" at bounding box center [393, 140] width 13 height 13
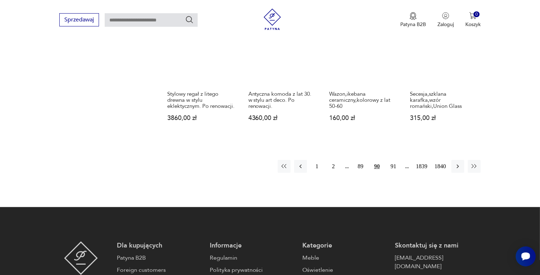
scroll to position [664, 0]
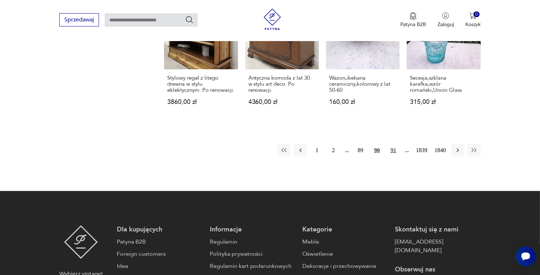
click at [393, 144] on button "91" at bounding box center [393, 150] width 13 height 13
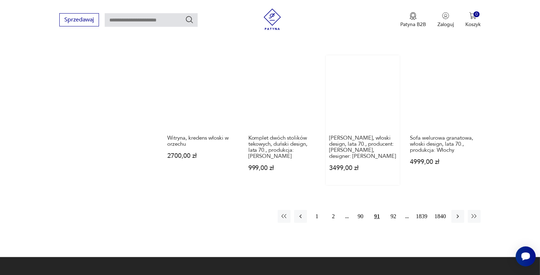
scroll to position [592, 0]
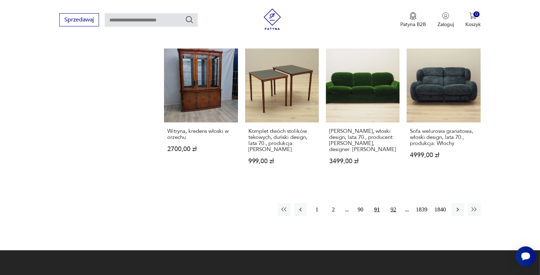
click at [393, 203] on button "92" at bounding box center [393, 209] width 13 height 13
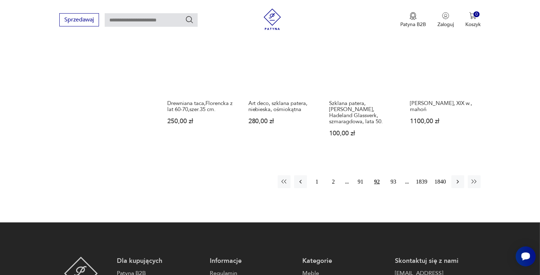
scroll to position [628, 0]
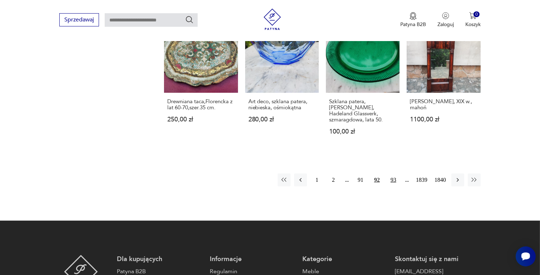
click at [393, 174] on button "93" at bounding box center [393, 180] width 13 height 13
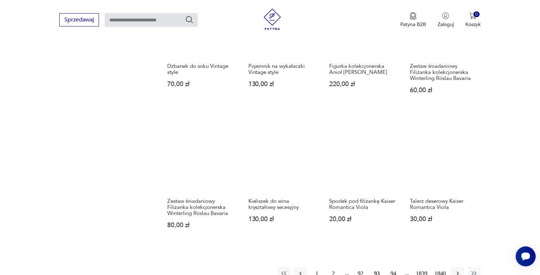
scroll to position [521, 0]
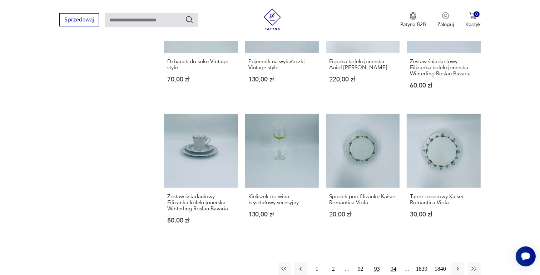
click at [396, 263] on button "94" at bounding box center [393, 269] width 13 height 13
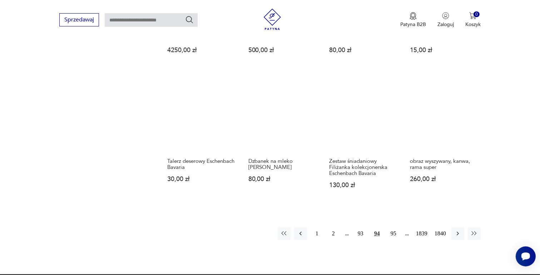
scroll to position [557, 0]
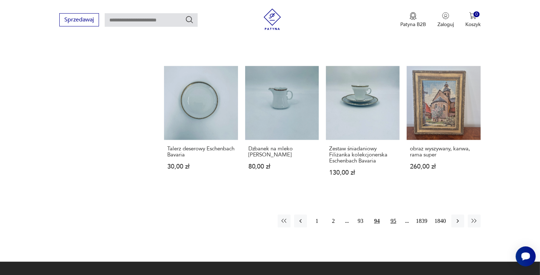
click at [394, 220] on button "95" at bounding box center [393, 221] width 13 height 13
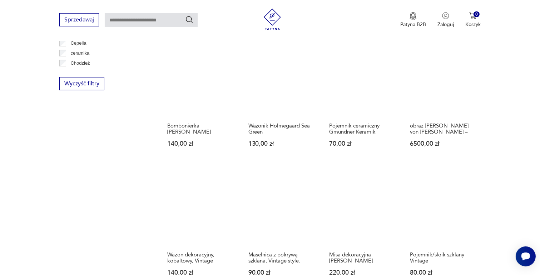
scroll to position [521, 0]
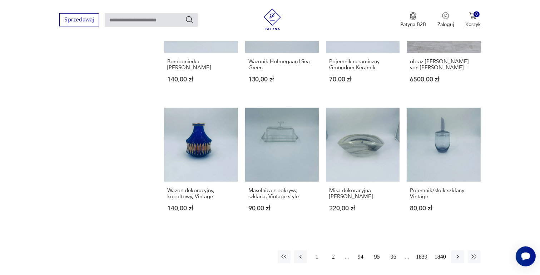
click at [392, 250] on button "96" at bounding box center [393, 256] width 13 height 13
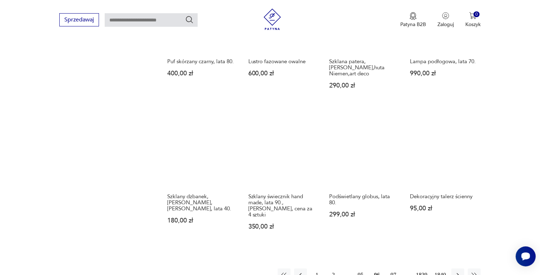
scroll to position [557, 0]
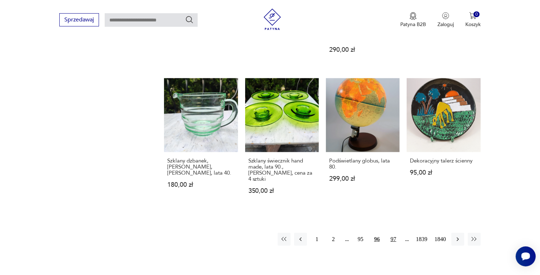
click at [394, 233] on button "97" at bounding box center [393, 239] width 13 height 13
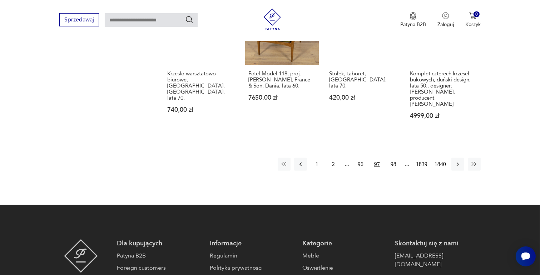
scroll to position [664, 0]
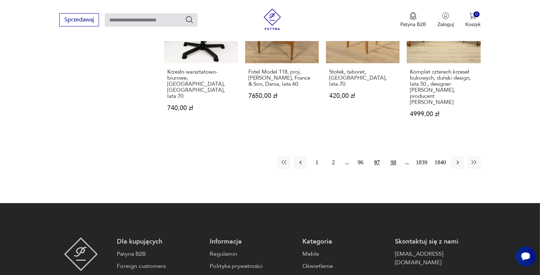
click at [393, 156] on button "98" at bounding box center [393, 162] width 13 height 13
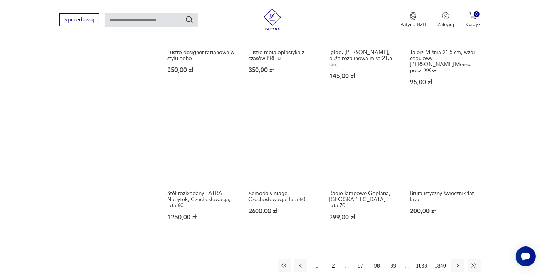
scroll to position [557, 0]
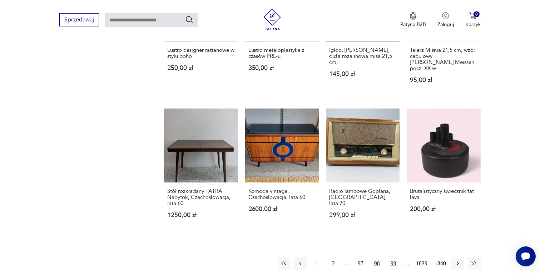
click at [392, 257] on button "99" at bounding box center [393, 263] width 13 height 13
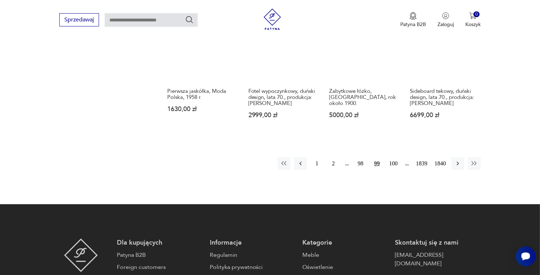
scroll to position [664, 0]
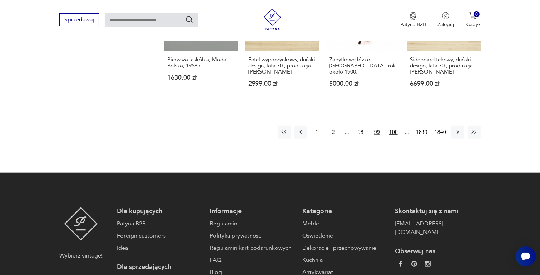
click at [394, 126] on button "100" at bounding box center [393, 132] width 13 height 13
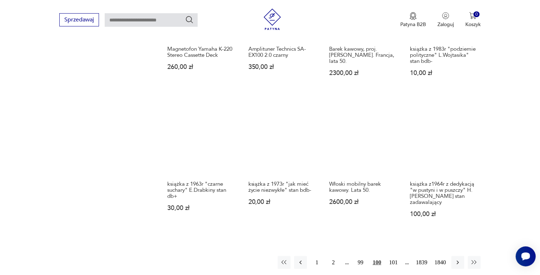
scroll to position [557, 0]
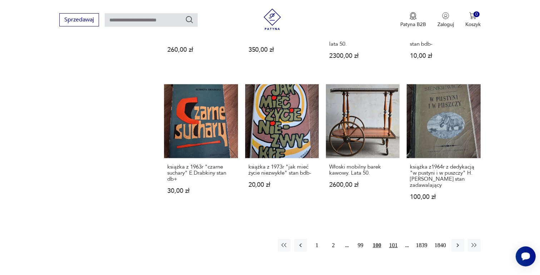
click at [394, 239] on button "101" at bounding box center [393, 245] width 13 height 13
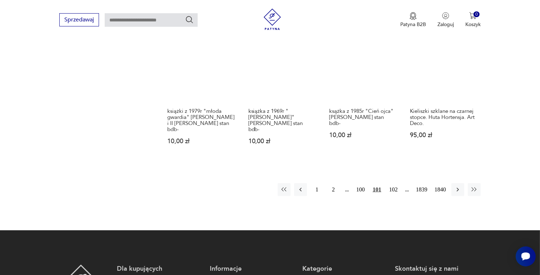
scroll to position [628, 0]
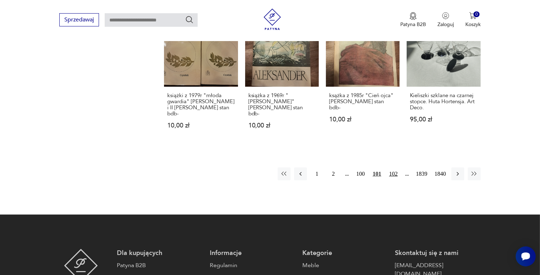
click at [393, 168] on button "102" at bounding box center [393, 174] width 13 height 13
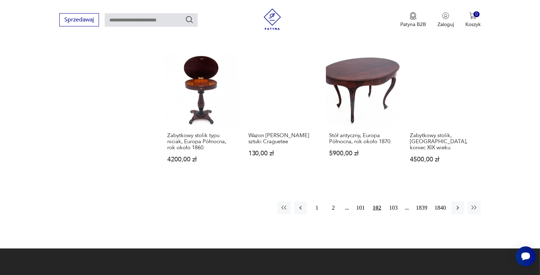
scroll to position [628, 0]
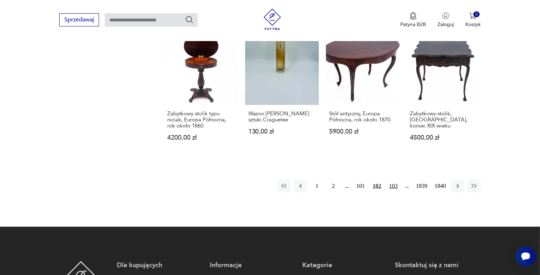
click at [393, 180] on button "103" at bounding box center [393, 186] width 13 height 13
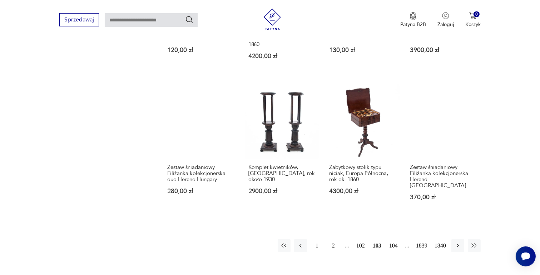
scroll to position [557, 0]
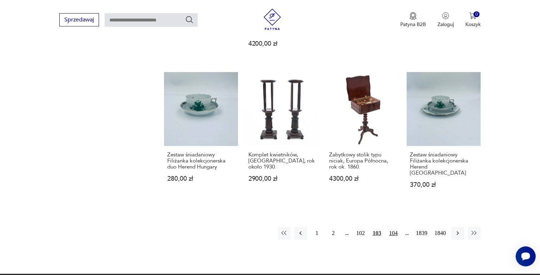
click at [393, 227] on button "104" at bounding box center [393, 233] width 13 height 13
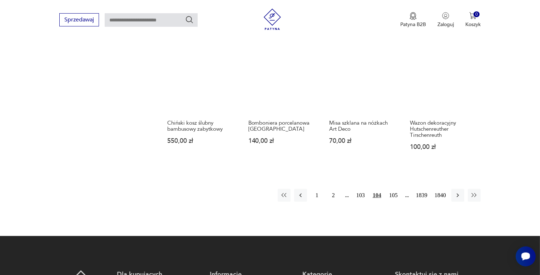
scroll to position [592, 0]
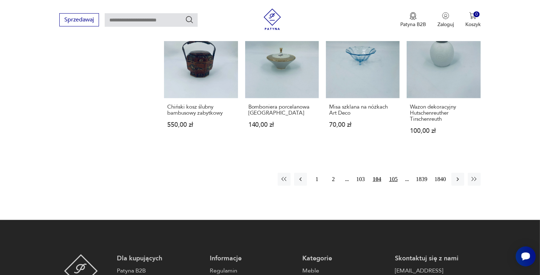
click at [392, 178] on button "105" at bounding box center [393, 179] width 13 height 13
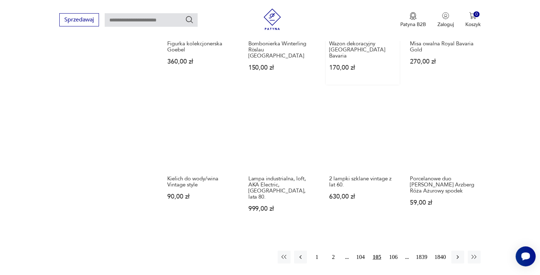
scroll to position [521, 0]
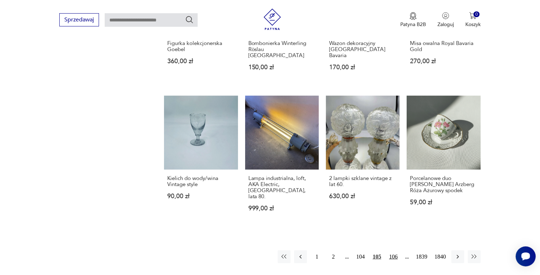
click at [393, 250] on button "106" at bounding box center [393, 256] width 13 height 13
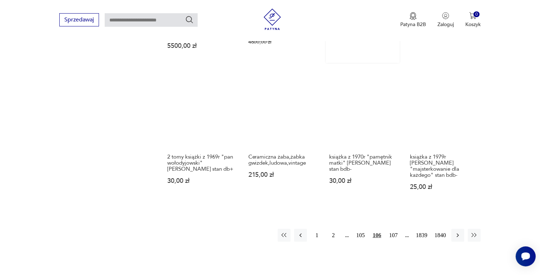
scroll to position [628, 0]
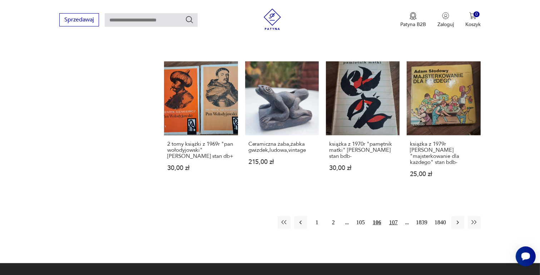
click at [394, 216] on button "107" at bounding box center [393, 222] width 13 height 13
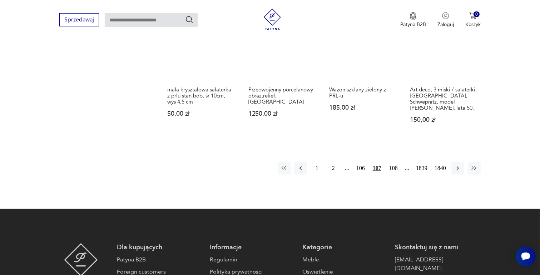
scroll to position [628, 0]
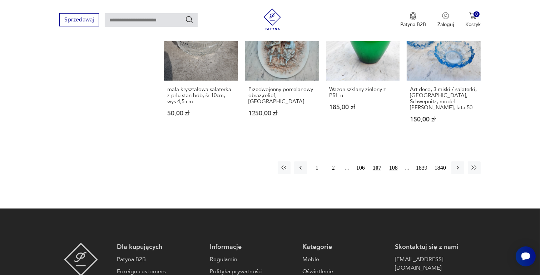
click at [394, 161] on button "108" at bounding box center [393, 167] width 13 height 13
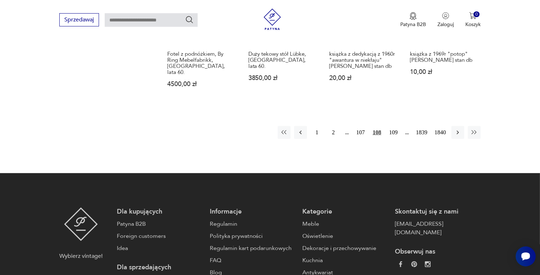
scroll to position [664, 0]
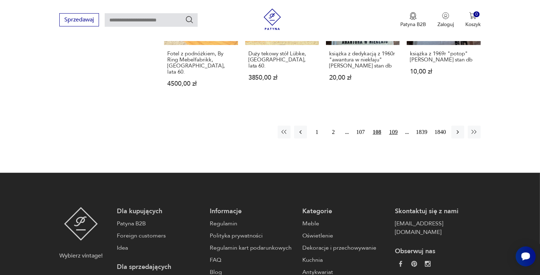
click at [394, 126] on button "109" at bounding box center [393, 132] width 13 height 13
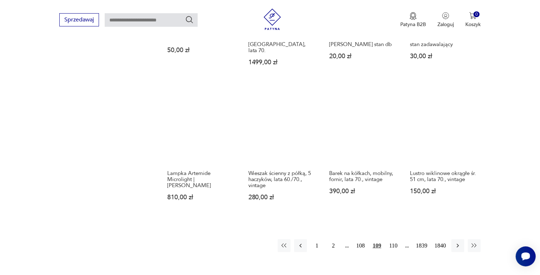
scroll to position [557, 0]
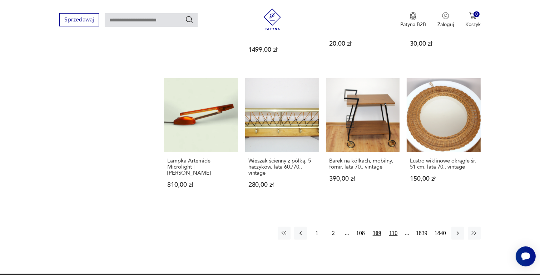
click at [395, 227] on button "110" at bounding box center [393, 233] width 13 height 13
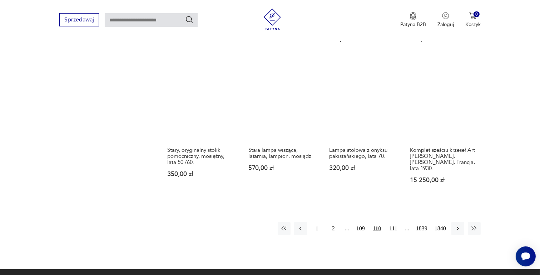
scroll to position [628, 0]
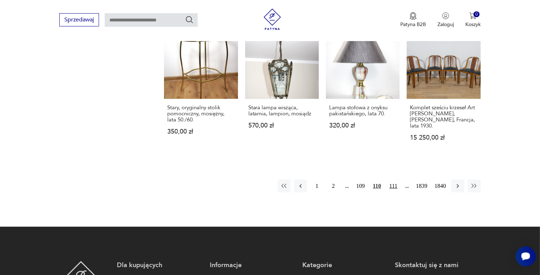
click at [393, 180] on button "111" at bounding box center [393, 186] width 13 height 13
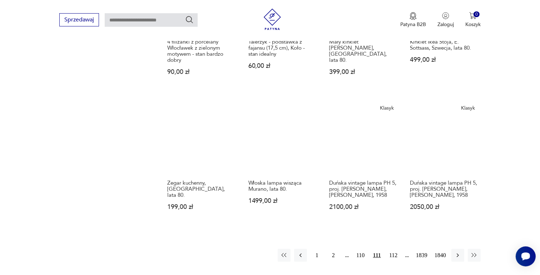
scroll to position [557, 0]
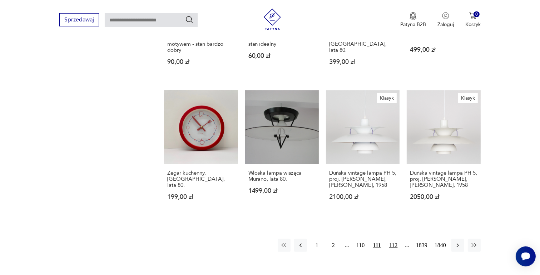
click at [393, 245] on button "112" at bounding box center [393, 245] width 13 height 13
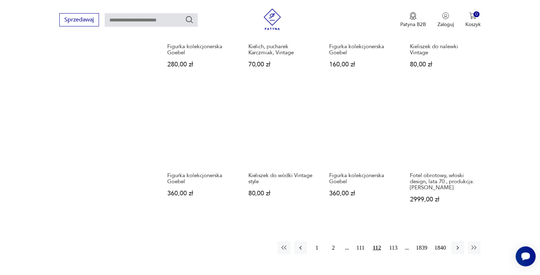
scroll to position [557, 0]
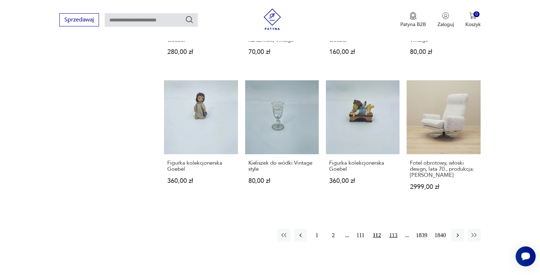
click at [395, 229] on button "113" at bounding box center [393, 235] width 13 height 13
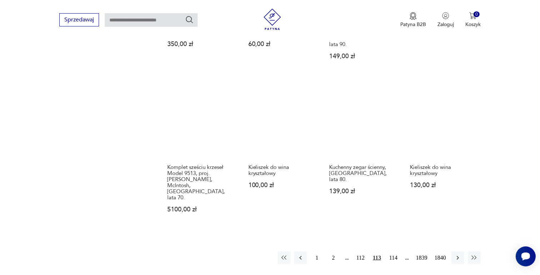
scroll to position [557, 0]
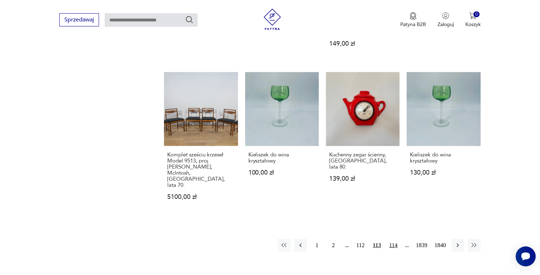
click at [394, 239] on button "114" at bounding box center [393, 245] width 13 height 13
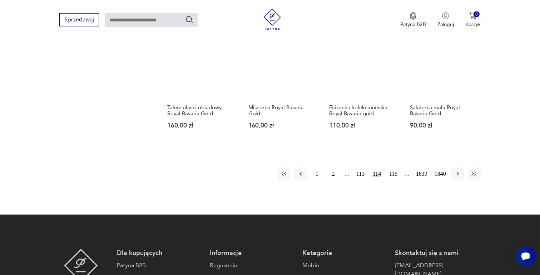
scroll to position [592, 0]
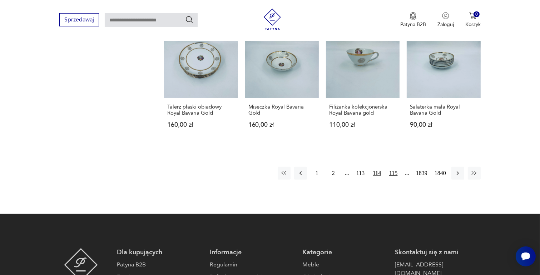
click at [393, 172] on button "115" at bounding box center [393, 173] width 13 height 13
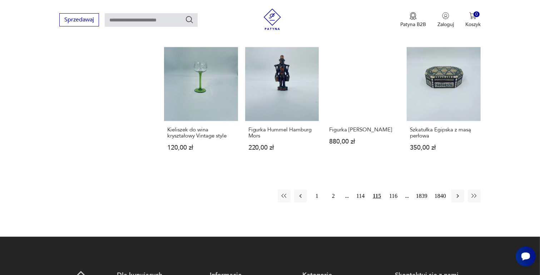
scroll to position [592, 0]
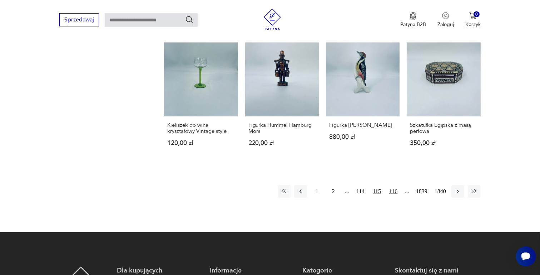
click at [390, 185] on button "116" at bounding box center [393, 191] width 13 height 13
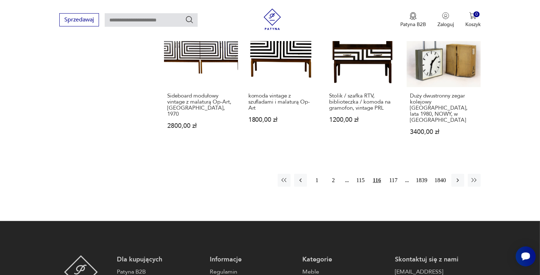
scroll to position [628, 0]
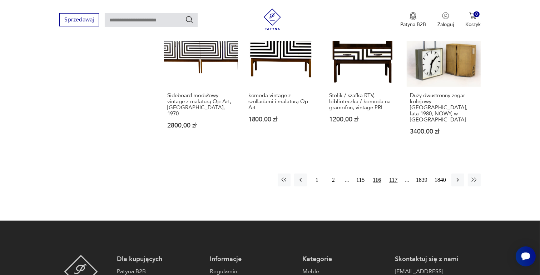
click at [393, 174] on button "117" at bounding box center [393, 180] width 13 height 13
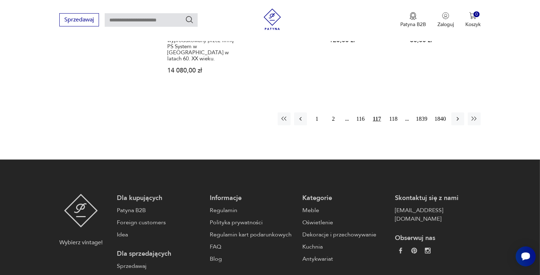
scroll to position [735, 0]
